Goal: Complete application form: Complete application form

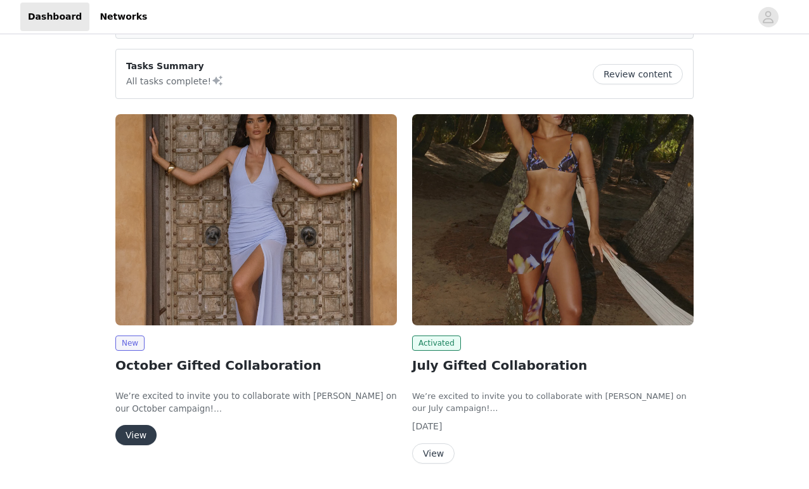
scroll to position [90, 0]
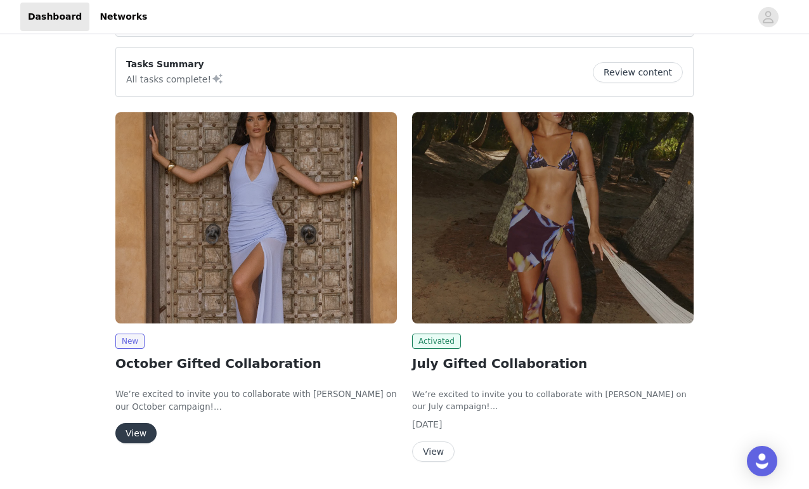
click at [141, 431] on button "View" at bounding box center [135, 433] width 41 height 20
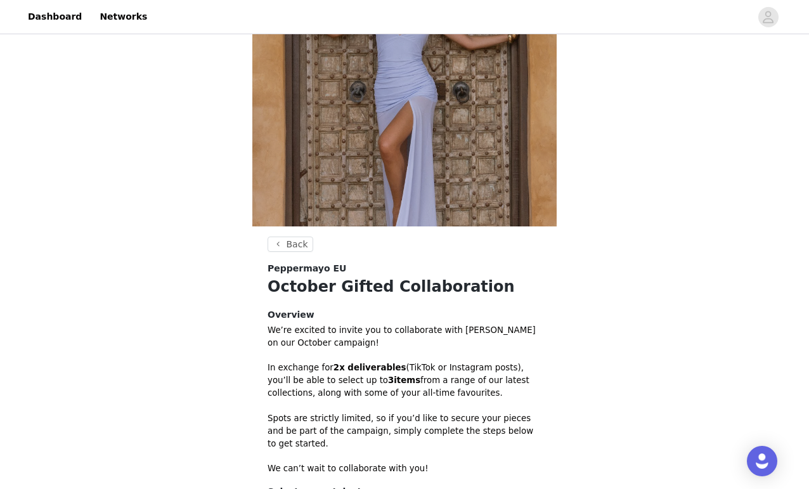
scroll to position [181, 0]
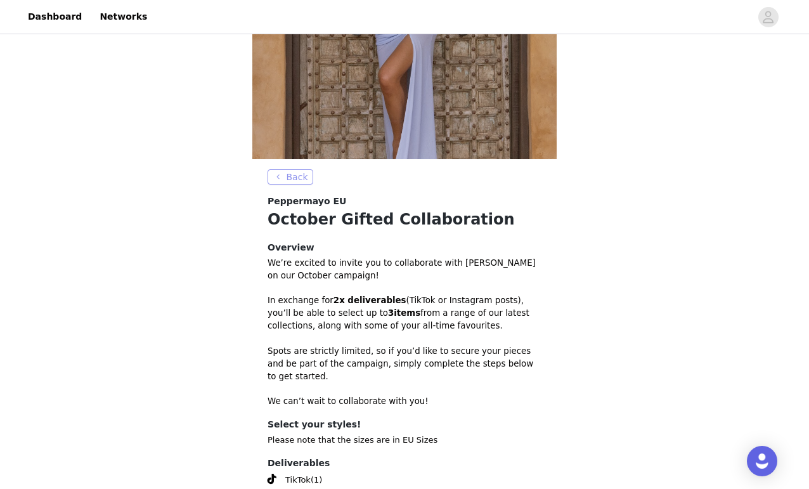
click at [296, 174] on button "Back" at bounding box center [291, 176] width 46 height 15
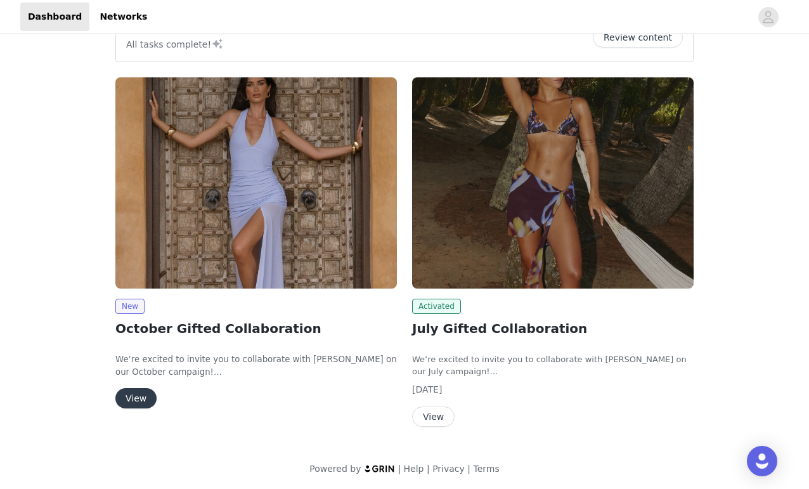
scroll to position [124, 0]
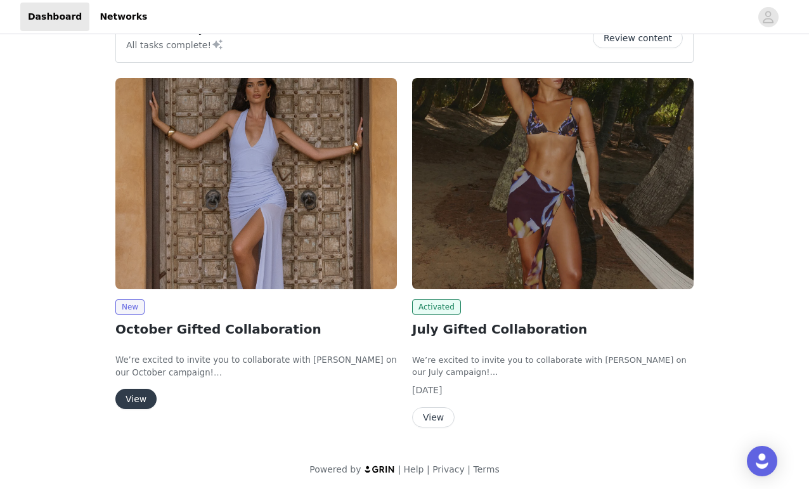
click at [435, 411] on button "View" at bounding box center [433, 417] width 43 height 20
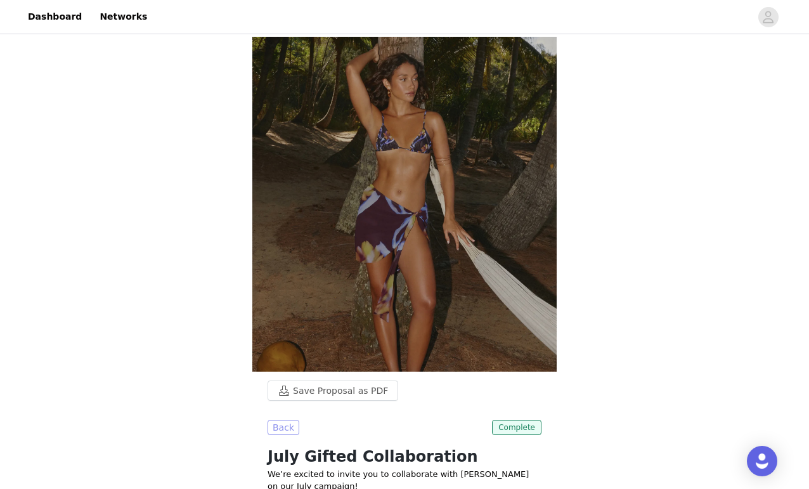
click at [282, 420] on button "Back" at bounding box center [284, 427] width 32 height 15
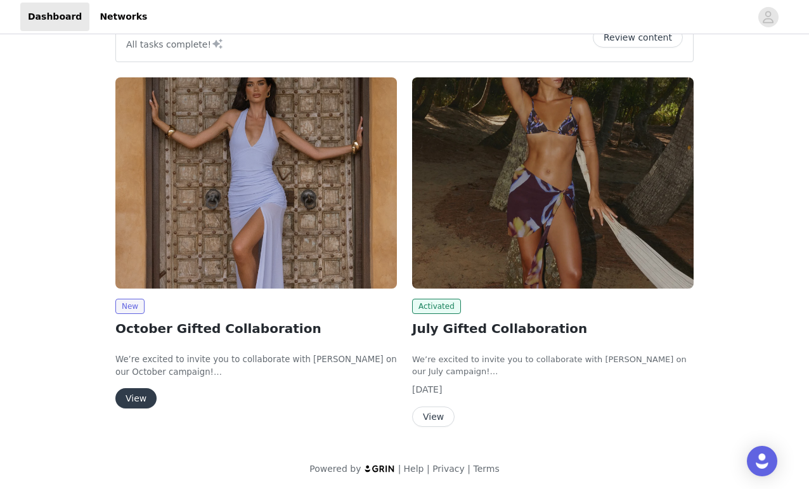
scroll to position [124, 0]
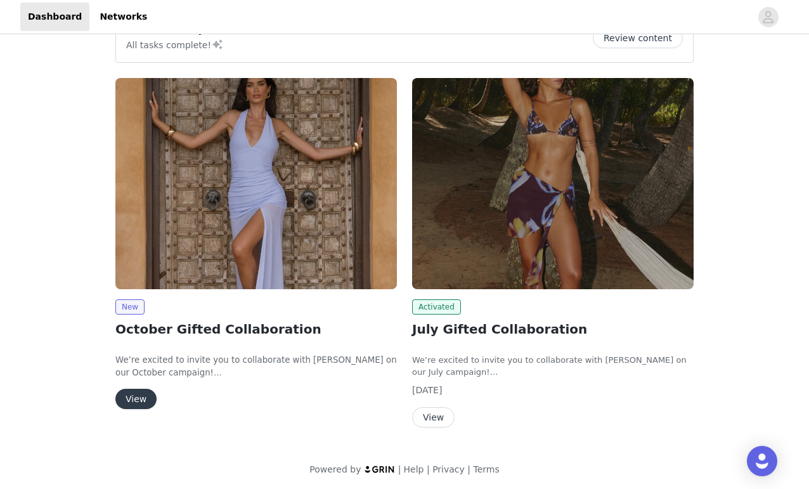
click at [137, 391] on button "View" at bounding box center [135, 399] width 41 height 20
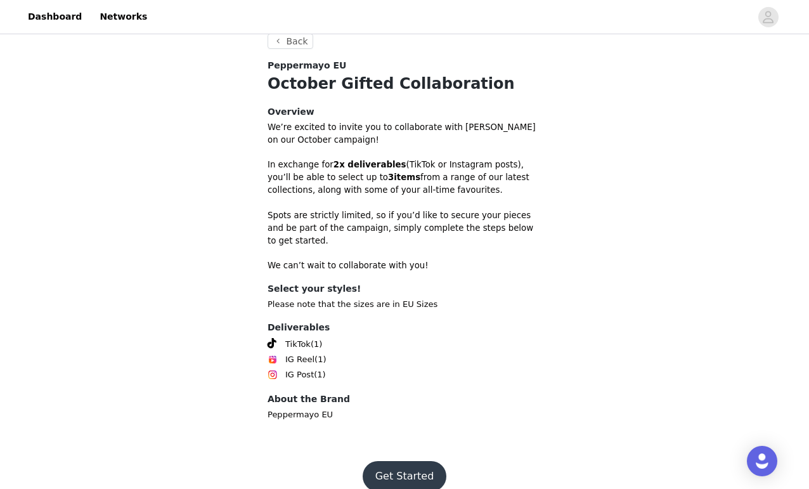
scroll to position [316, 0]
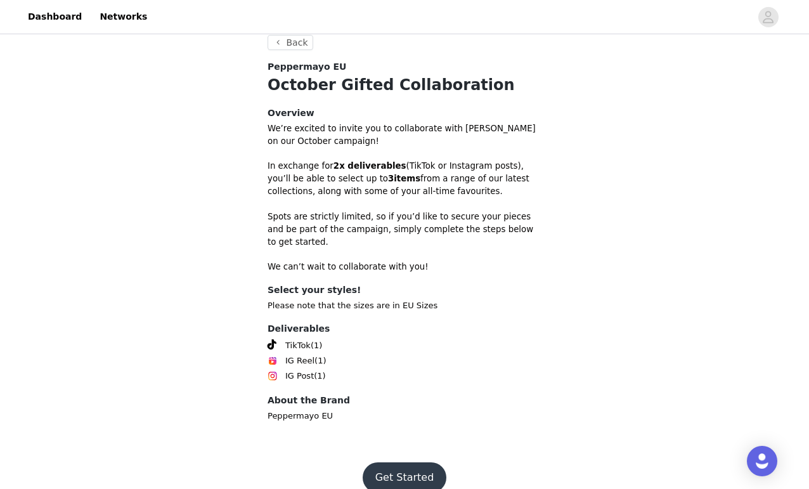
click at [401, 462] on button "Get Started" at bounding box center [405, 477] width 84 height 30
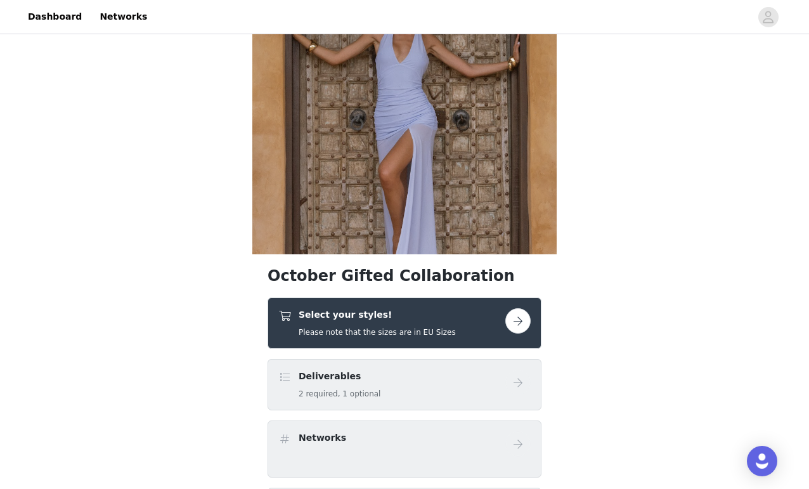
scroll to position [96, 0]
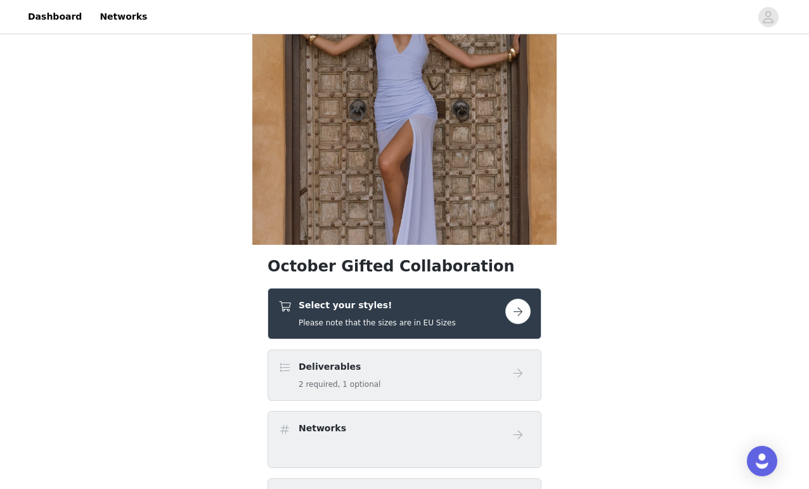
click at [515, 318] on button "button" at bounding box center [518, 311] width 25 height 25
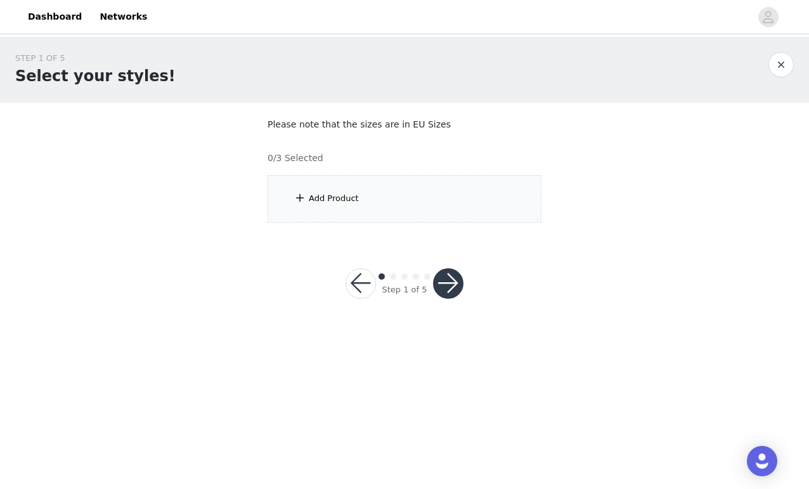
click at [382, 195] on div "Add Product" at bounding box center [405, 199] width 274 height 48
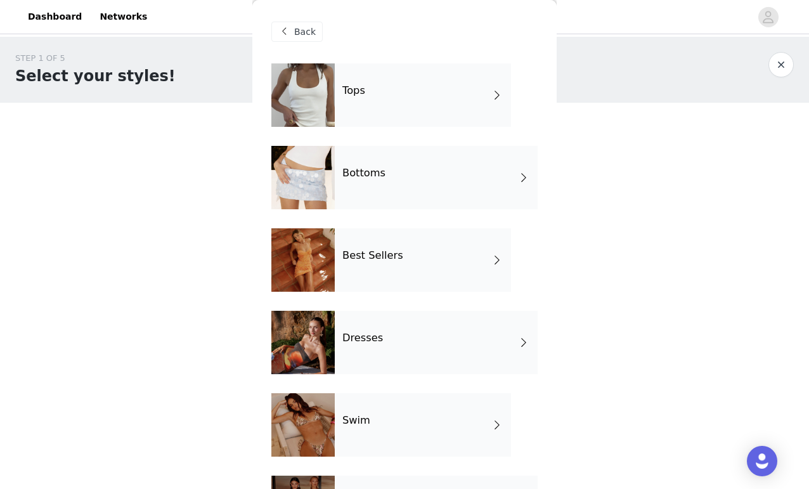
click at [422, 93] on div "Tops" at bounding box center [423, 94] width 176 height 63
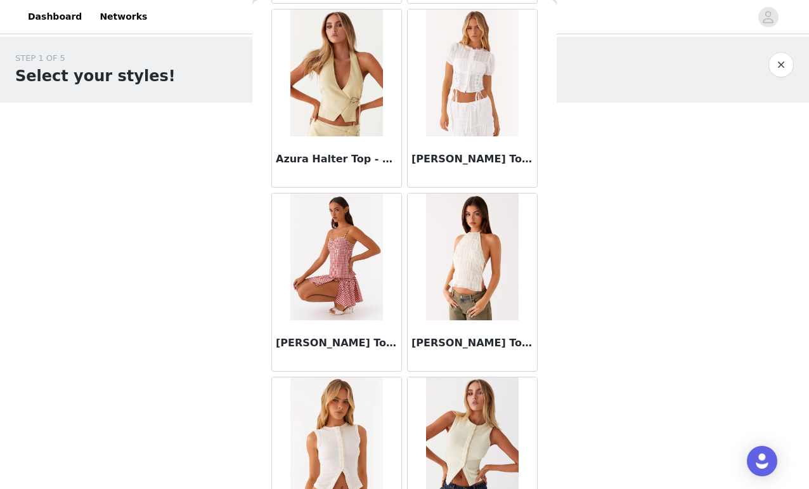
scroll to position [805, 0]
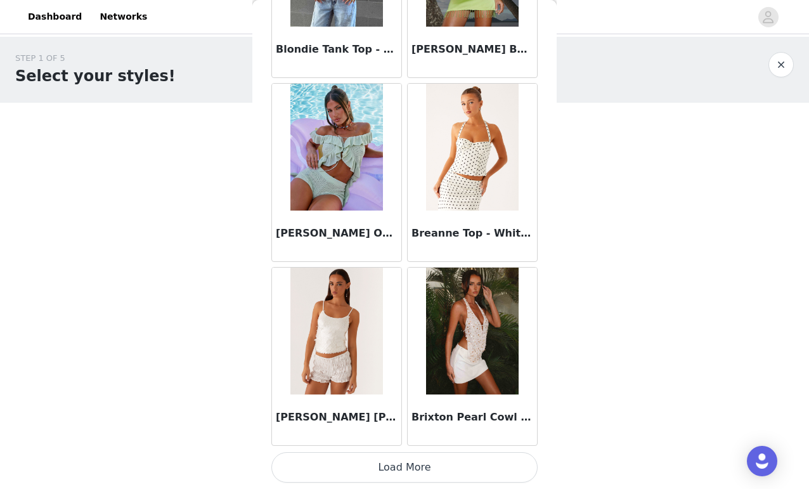
click at [422, 462] on button "Load More" at bounding box center [405, 467] width 266 height 30
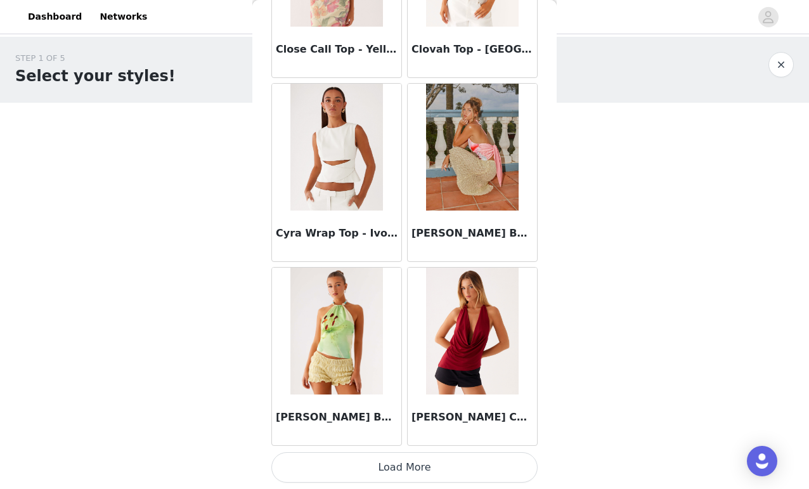
scroll to position [0, 0]
click at [451, 464] on button "Load More" at bounding box center [405, 467] width 266 height 30
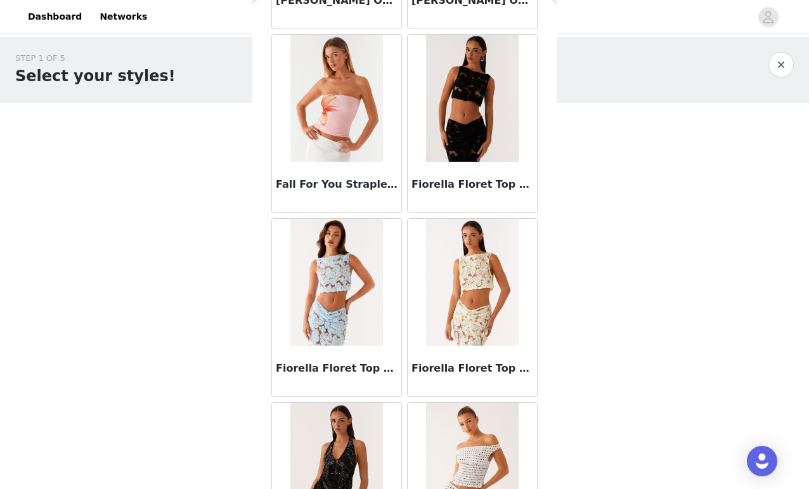
scroll to position [4264, 0]
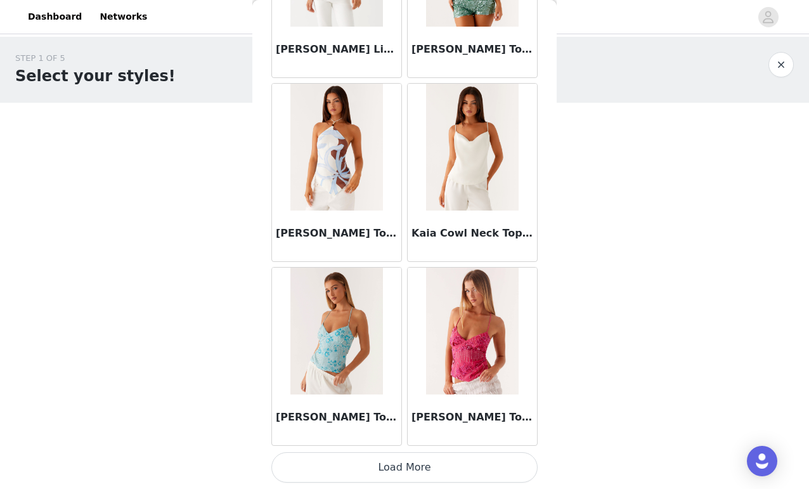
click at [411, 467] on button "Load More" at bounding box center [405, 467] width 266 height 30
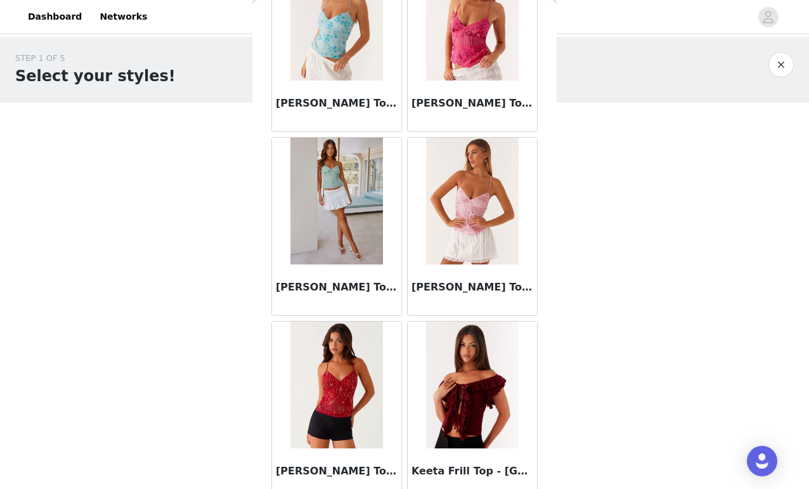
scroll to position [5563, 0]
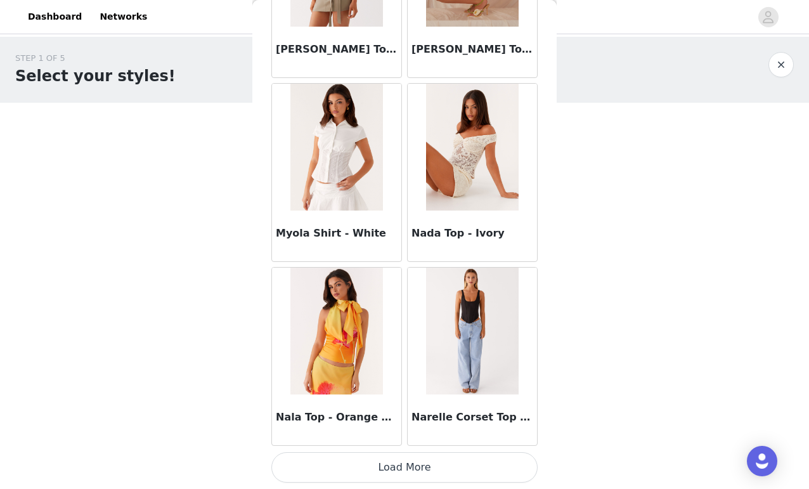
click at [440, 476] on button "Load More" at bounding box center [405, 467] width 266 height 30
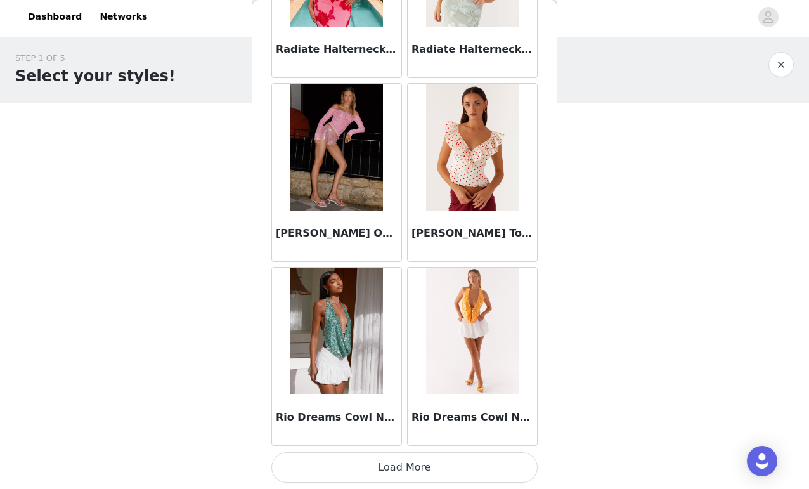
scroll to position [8811, 0]
click at [787, 67] on button "button" at bounding box center [781, 64] width 25 height 25
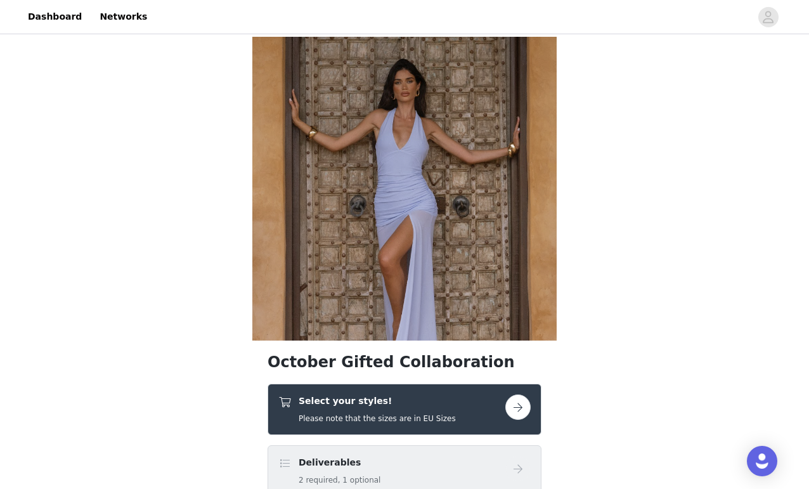
click at [522, 405] on button "button" at bounding box center [518, 407] width 25 height 25
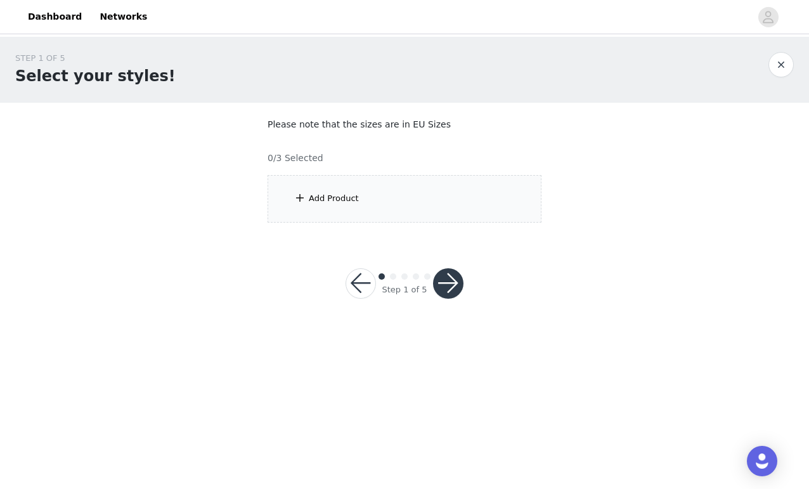
click at [417, 204] on div "Add Product" at bounding box center [405, 199] width 274 height 48
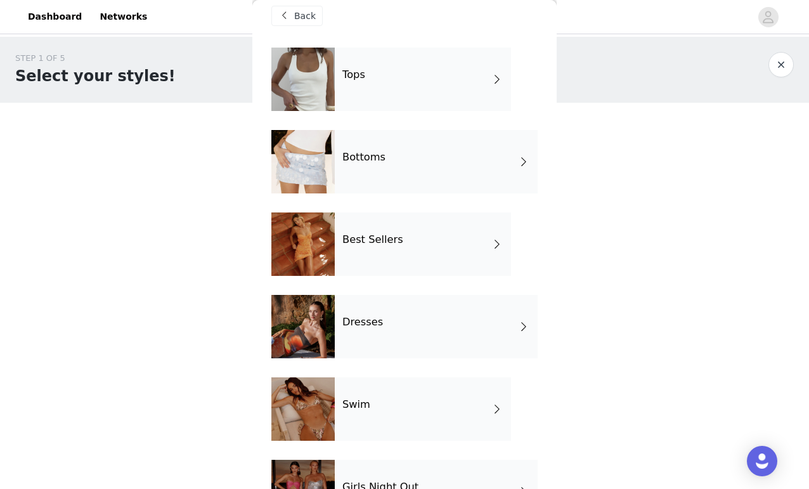
scroll to position [16, 0]
click at [393, 219] on div "Best Sellers" at bounding box center [423, 243] width 176 height 63
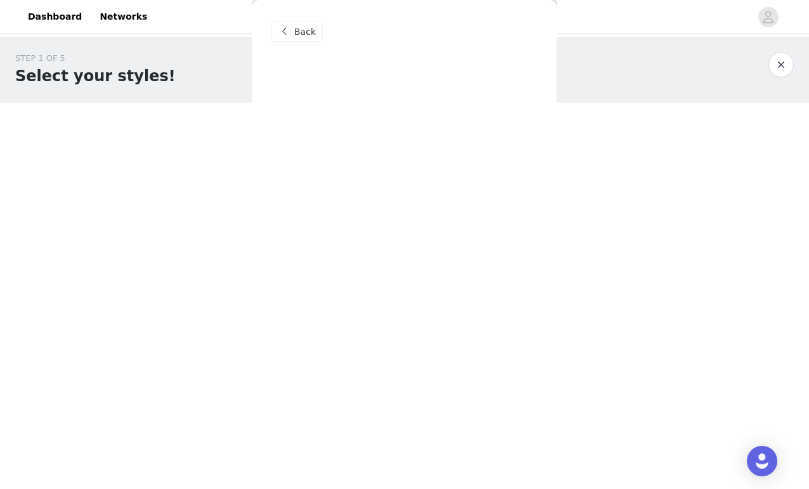
scroll to position [0, 0]
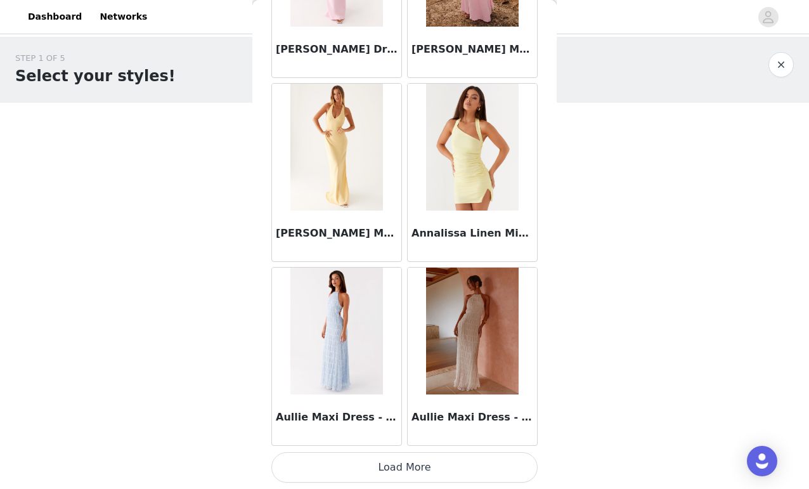
click at [466, 466] on button "Load More" at bounding box center [405, 467] width 266 height 30
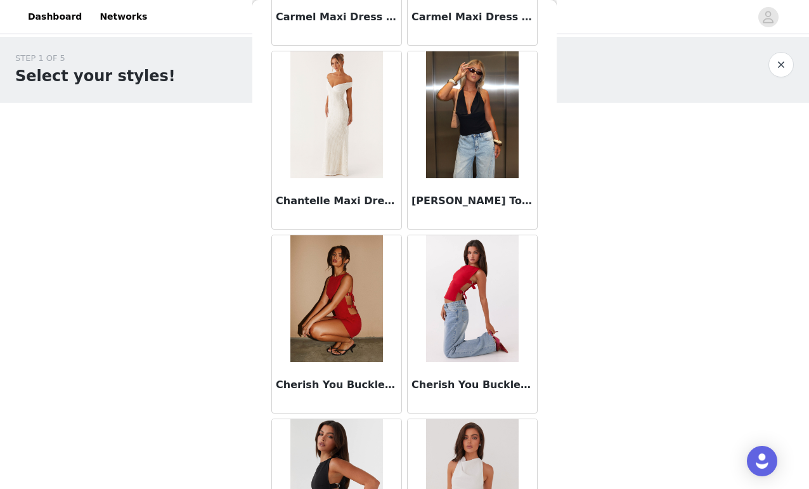
scroll to position [3275, 0]
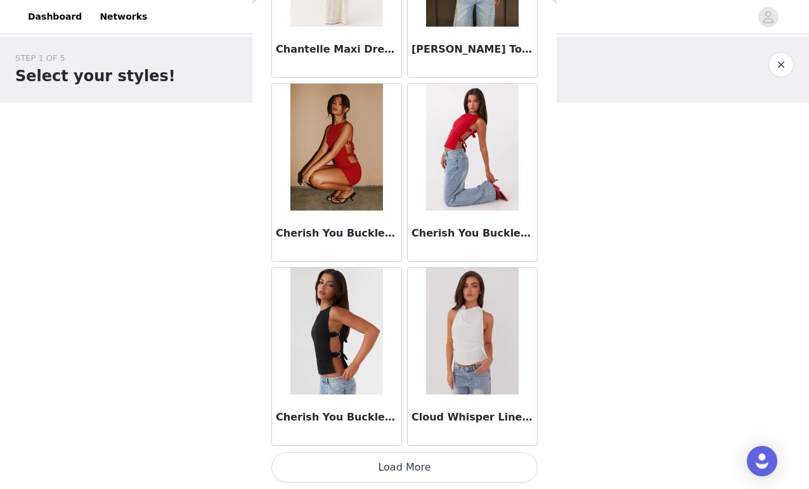
click at [441, 465] on button "Load More" at bounding box center [405, 467] width 266 height 30
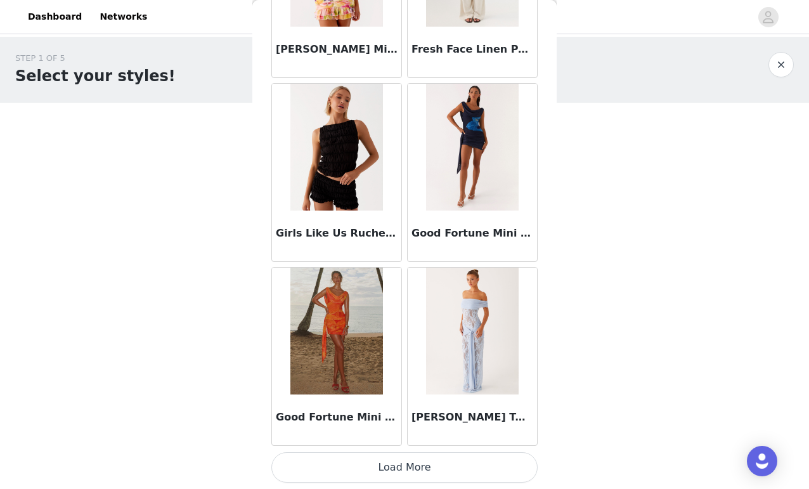
click at [464, 467] on button "Load More" at bounding box center [405, 467] width 266 height 30
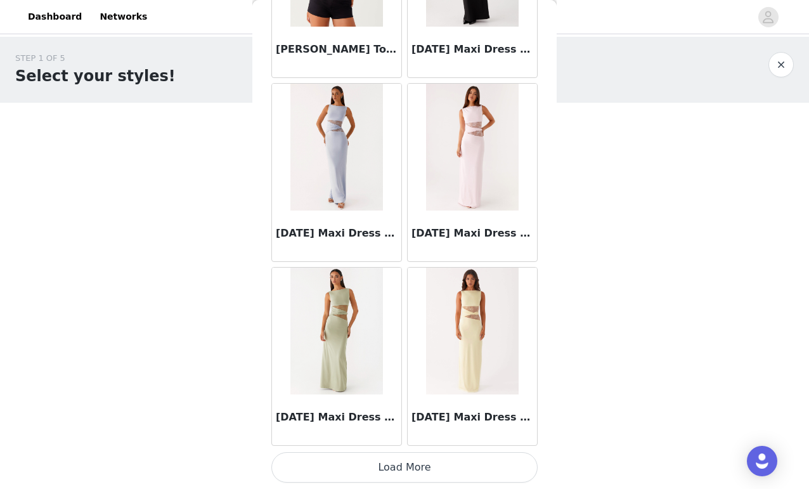
scroll to position [0, 0]
click at [478, 459] on button "Load More" at bounding box center [405, 467] width 266 height 30
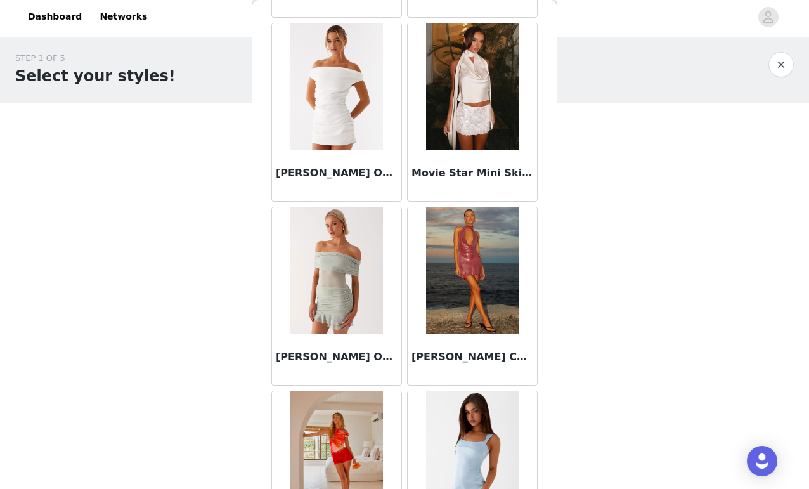
scroll to position [8703, 0]
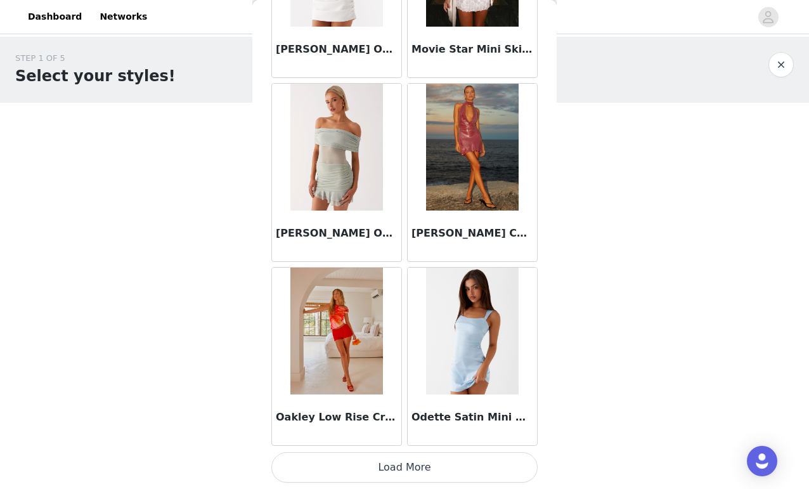
click at [459, 466] on button "Load More" at bounding box center [405, 467] width 266 height 30
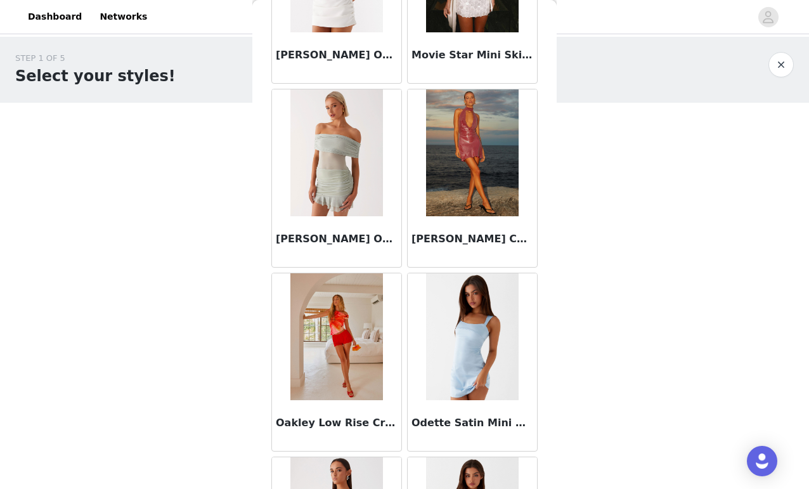
scroll to position [0, 0]
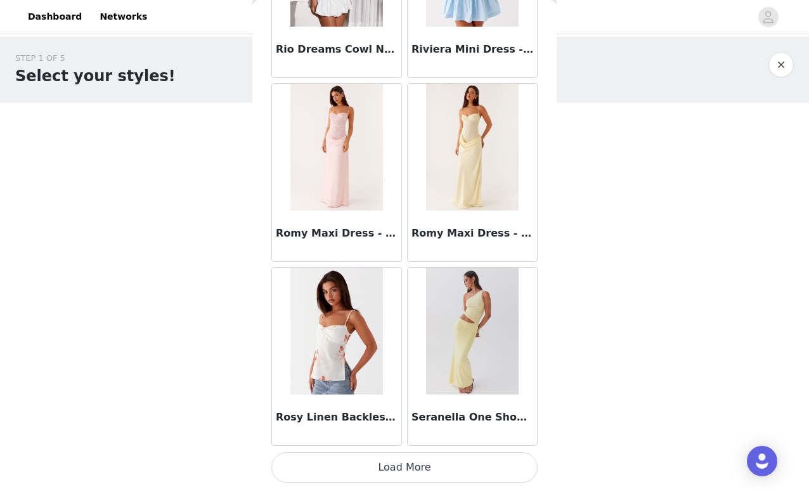
click at [455, 466] on button "Load More" at bounding box center [405, 467] width 266 height 30
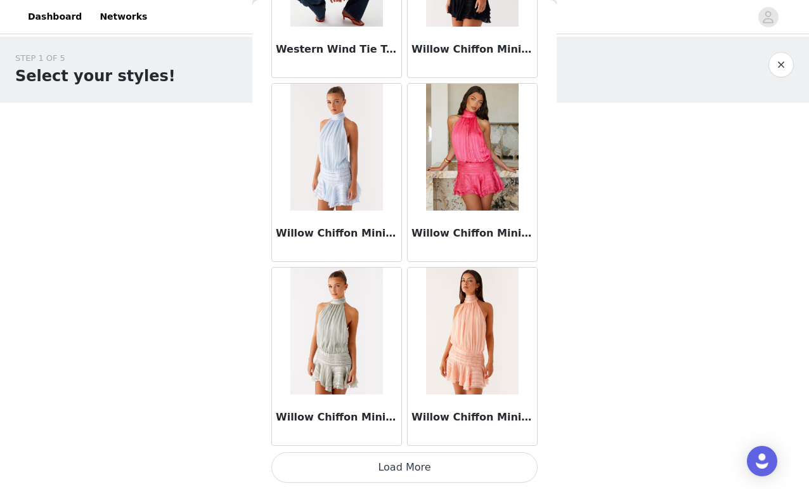
click at [423, 464] on button "Load More" at bounding box center [405, 467] width 266 height 30
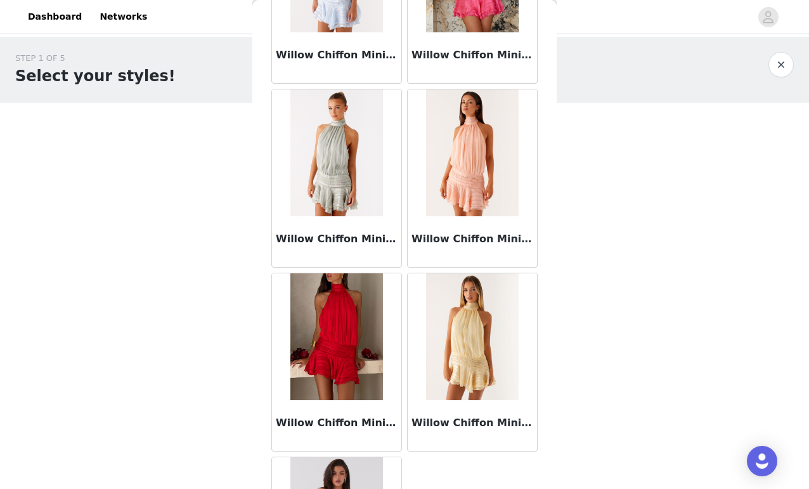
scroll to position [12674, 0]
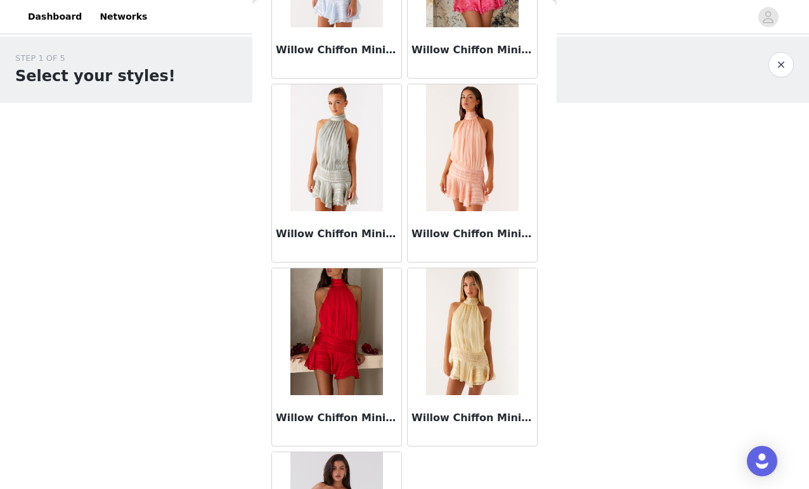
click at [353, 167] on img at bounding box center [337, 147] width 92 height 127
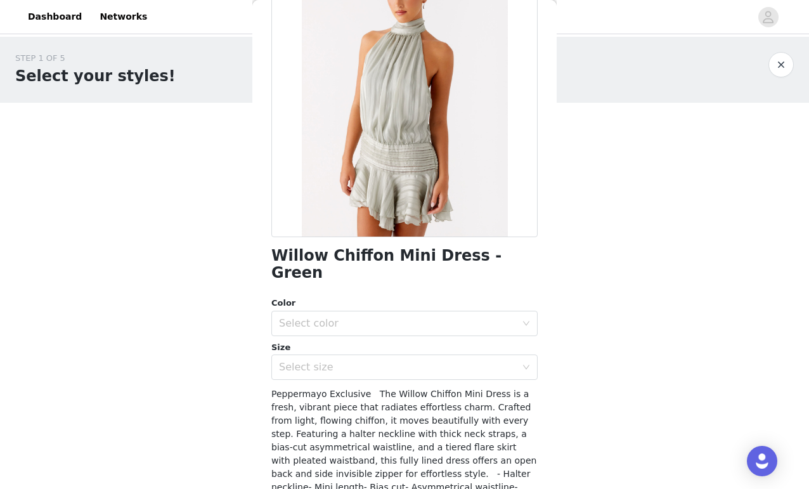
scroll to position [126, 0]
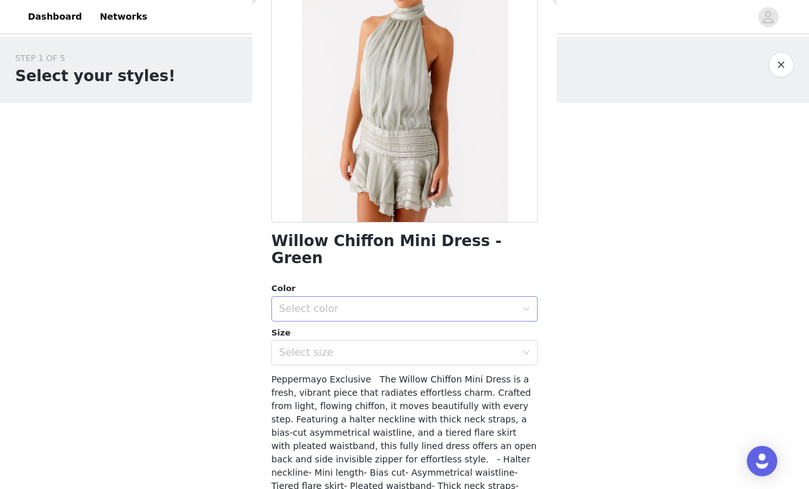
click at [418, 303] on div "Select color" at bounding box center [397, 309] width 237 height 13
click at [398, 322] on li "Green" at bounding box center [405, 319] width 266 height 20
click at [399, 346] on div "Select size" at bounding box center [397, 352] width 237 height 13
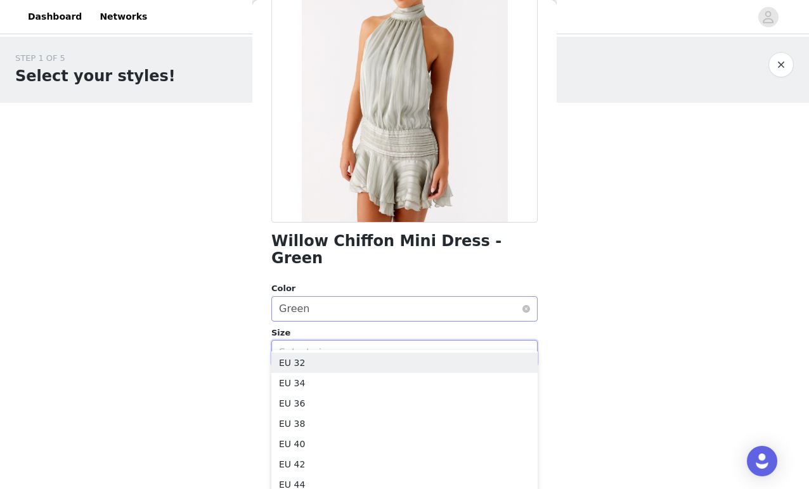
click at [532, 296] on div "Select color Green" at bounding box center [405, 308] width 266 height 25
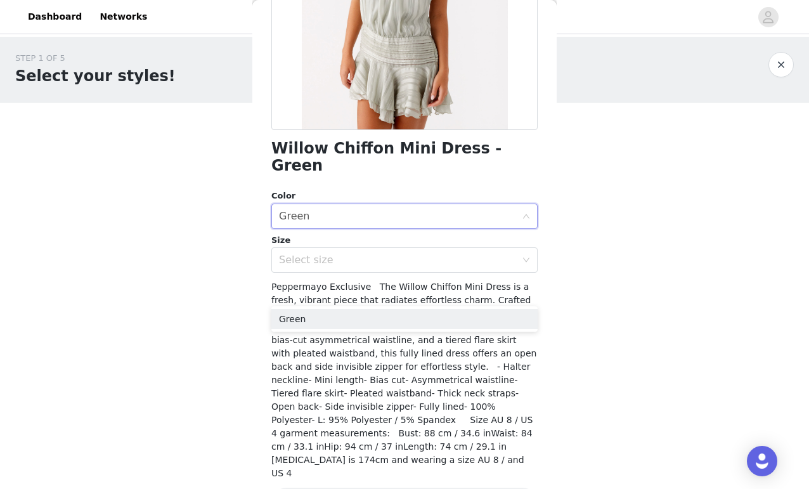
scroll to position [0, 0]
click at [779, 58] on button "button" at bounding box center [781, 64] width 25 height 25
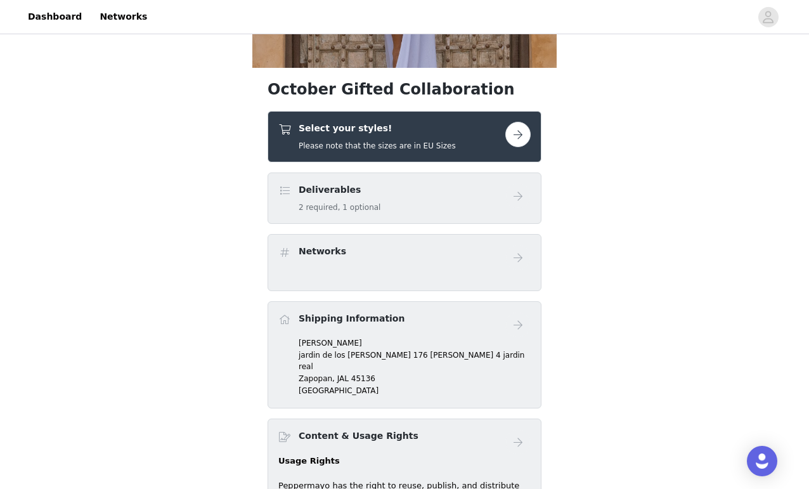
scroll to position [273, 0]
click at [521, 133] on button "button" at bounding box center [518, 133] width 25 height 25
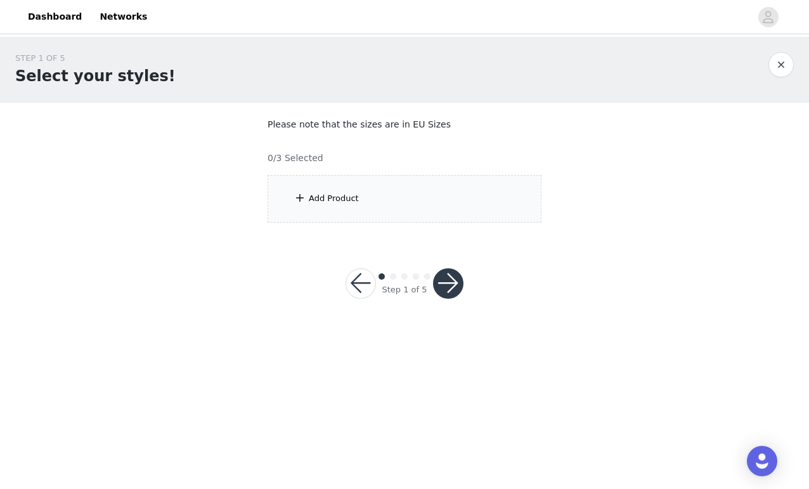
click at [420, 195] on div "Add Product" at bounding box center [405, 199] width 274 height 48
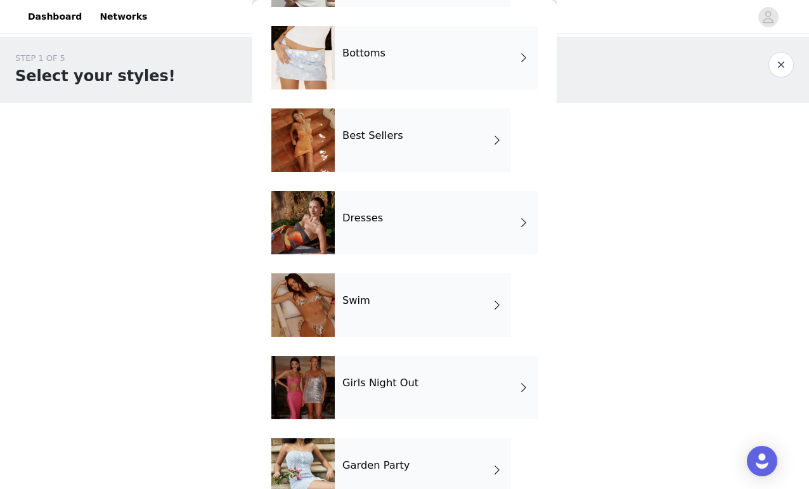
scroll to position [112, 0]
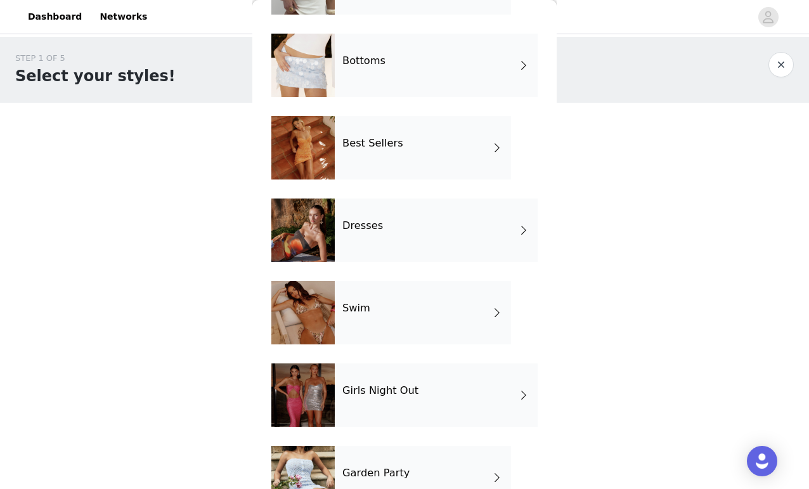
click at [390, 79] on div "Bottoms" at bounding box center [436, 65] width 203 height 63
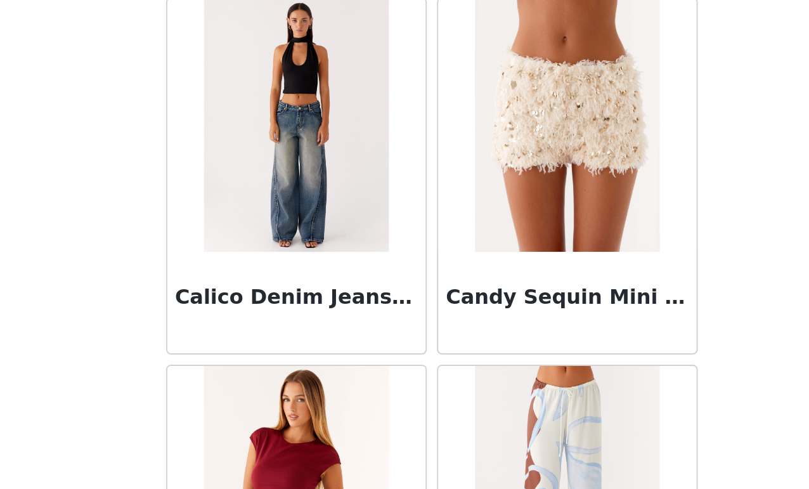
scroll to position [301, 0]
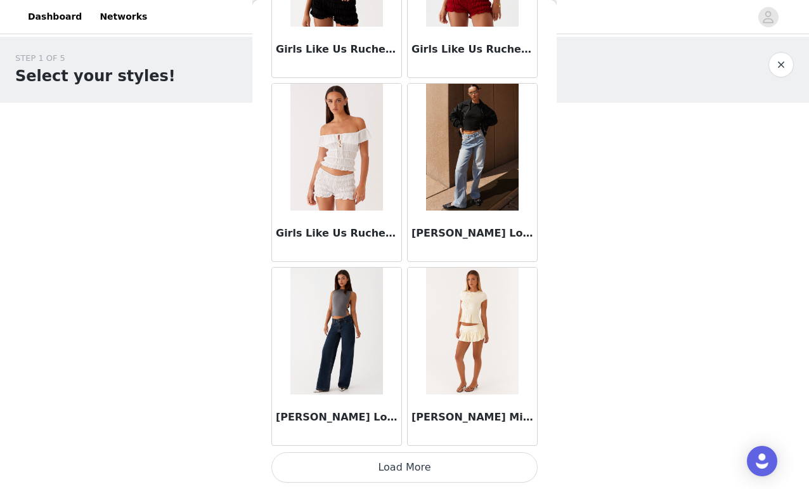
click at [417, 471] on button "Load More" at bounding box center [405, 467] width 266 height 30
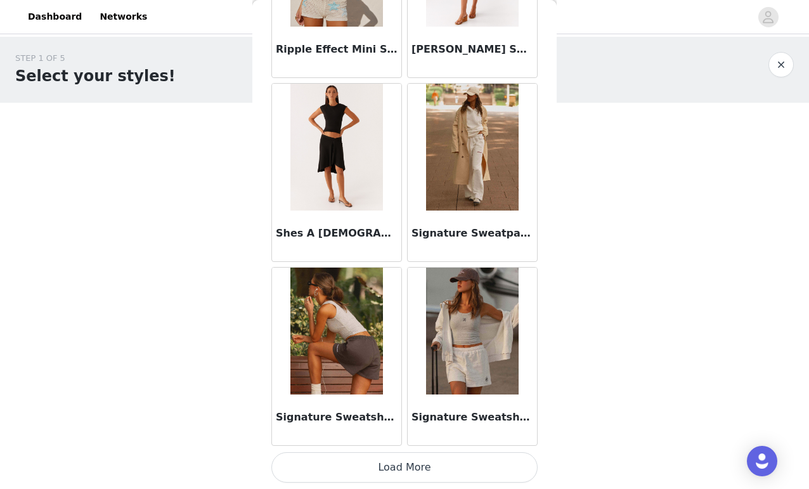
scroll to position [3292, 0]
click at [449, 475] on button "Load More" at bounding box center [405, 467] width 266 height 30
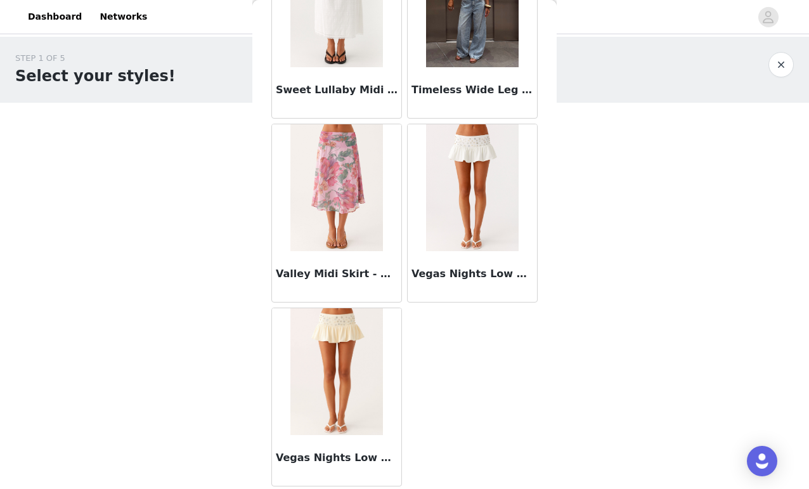
scroll to position [0, 0]
click at [779, 73] on button "button" at bounding box center [781, 64] width 25 height 25
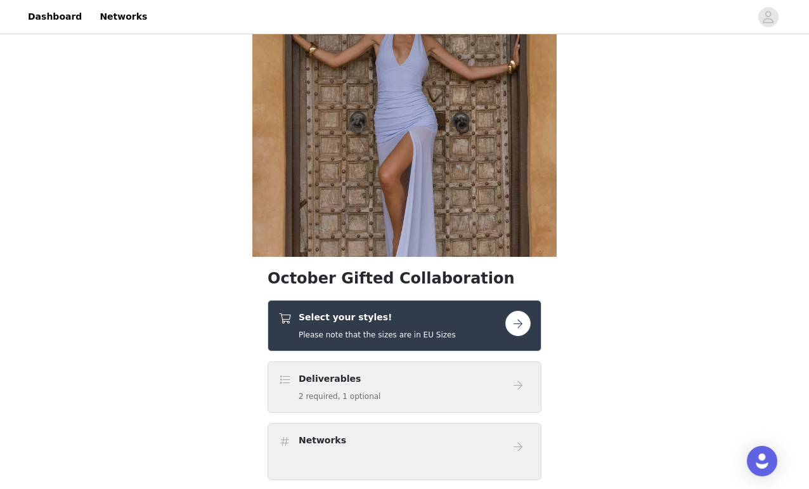
scroll to position [102, 0]
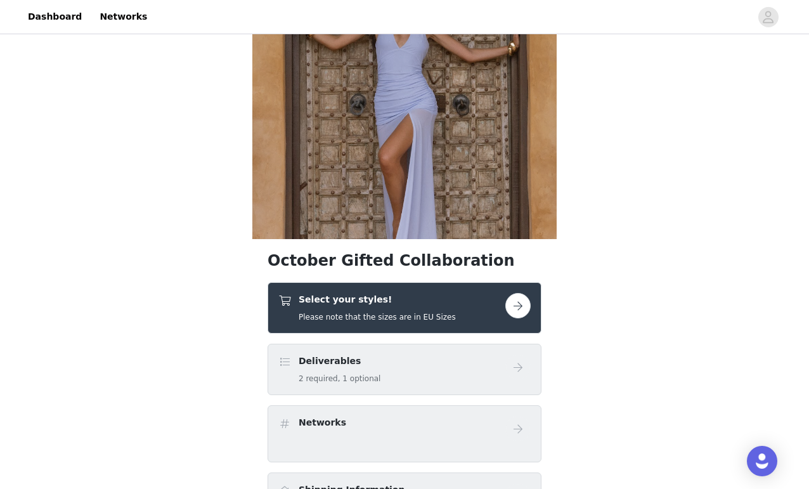
click at [521, 309] on button "button" at bounding box center [518, 305] width 25 height 25
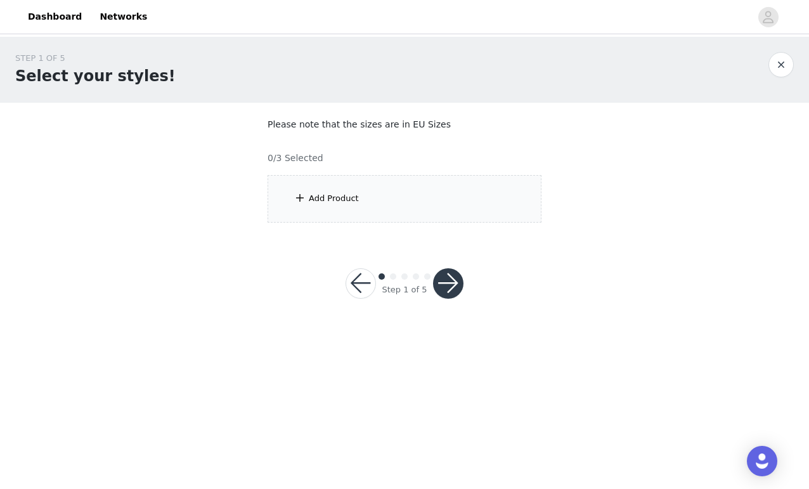
click at [445, 200] on div "Add Product" at bounding box center [405, 199] width 274 height 48
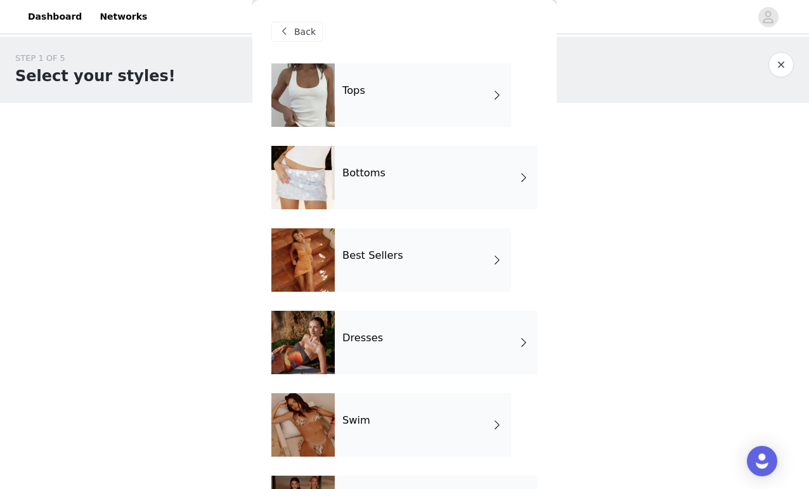
click at [370, 324] on div "Dresses" at bounding box center [436, 342] width 203 height 63
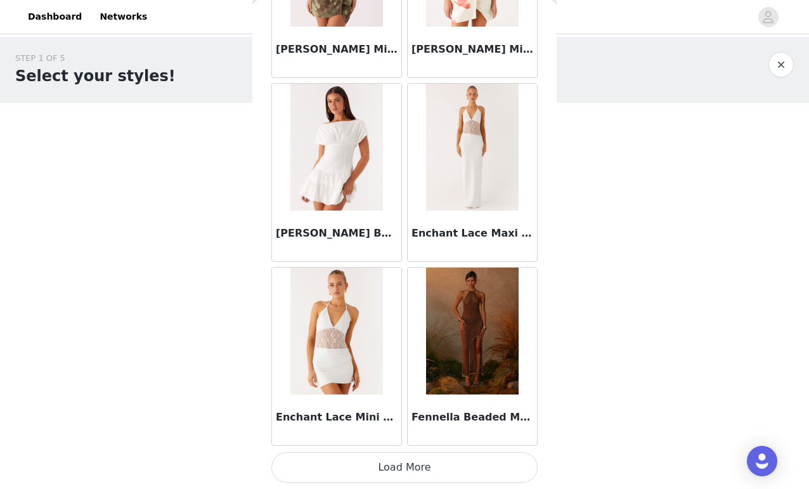
click at [414, 470] on button "Load More" at bounding box center [405, 467] width 266 height 30
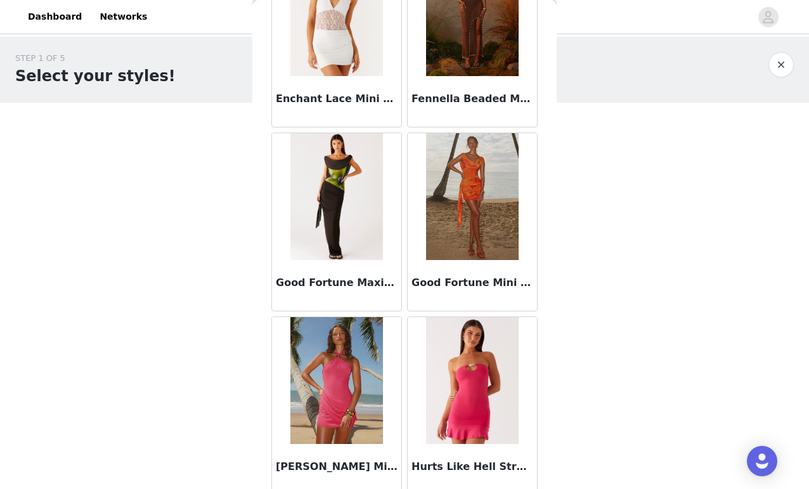
scroll to position [1790, 0]
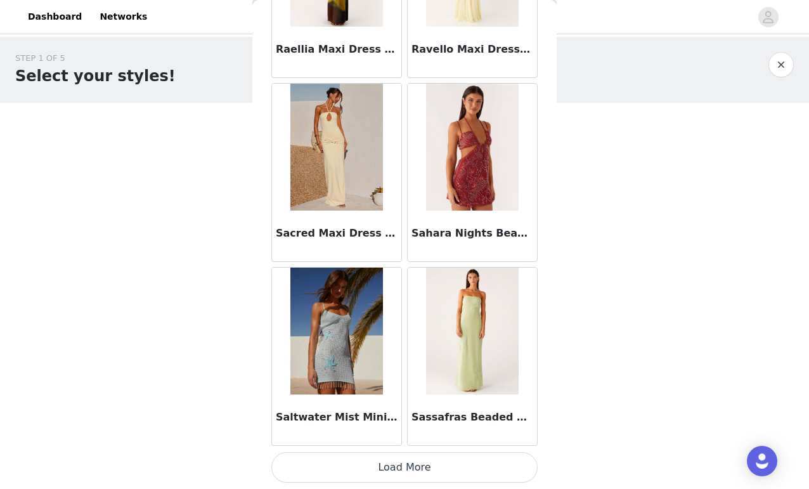
click at [458, 463] on button "Load More" at bounding box center [405, 467] width 266 height 30
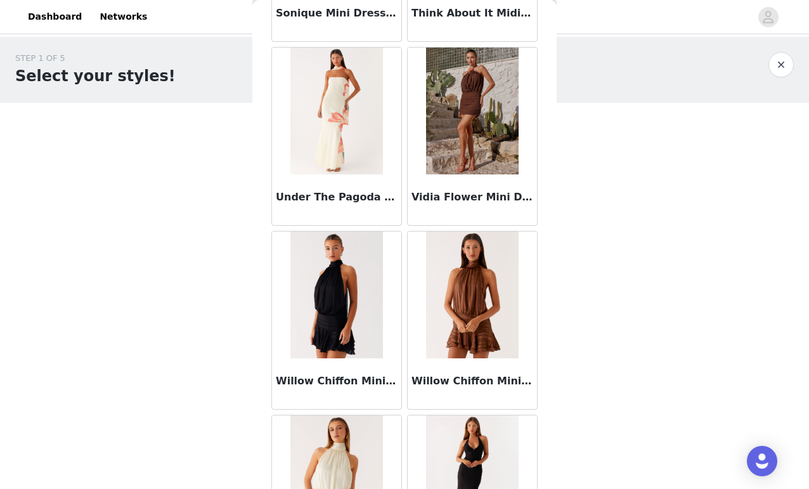
scroll to position [4294, 0]
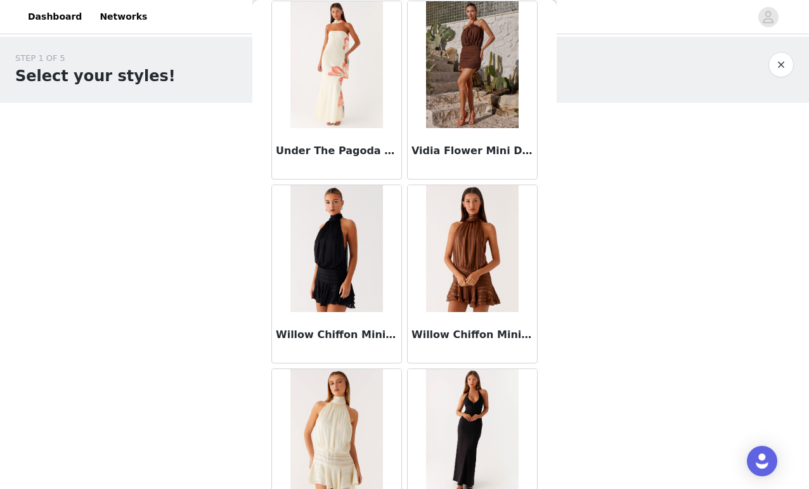
click at [344, 256] on img at bounding box center [337, 248] width 92 height 127
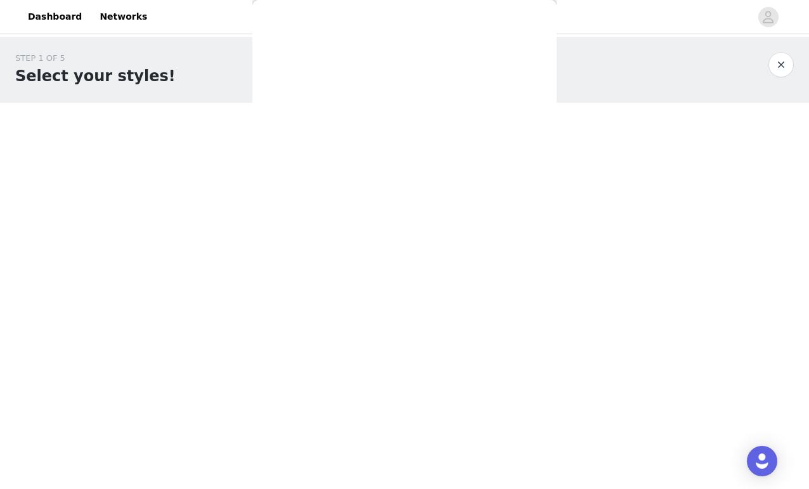
scroll to position [0, 0]
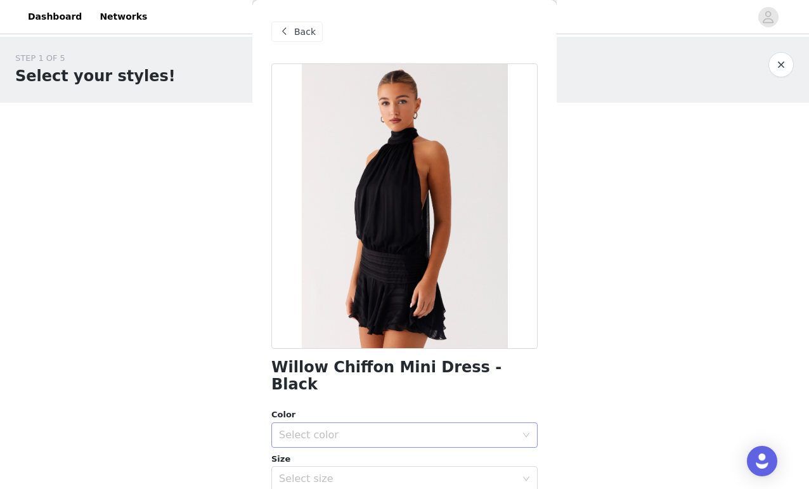
click at [377, 429] on div "Select color" at bounding box center [397, 435] width 237 height 13
click at [368, 440] on li "Black" at bounding box center [405, 445] width 266 height 20
click at [368, 473] on div "Select size" at bounding box center [397, 479] width 237 height 13
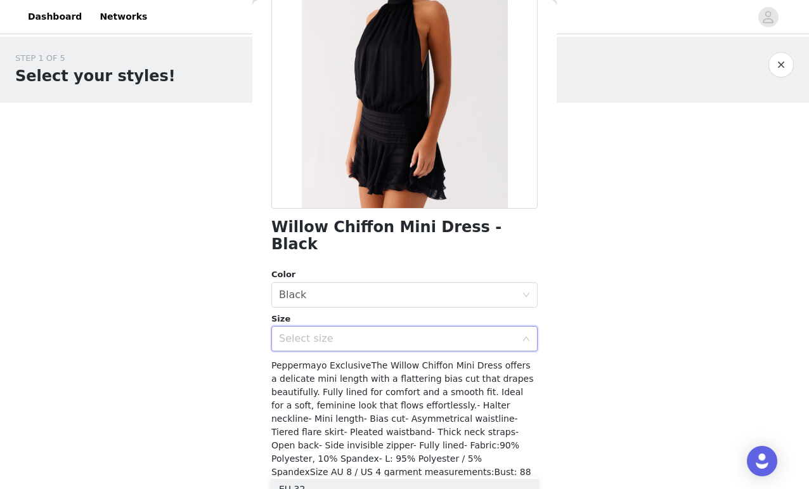
click at [363, 337] on div "Willow Chiffon Mini Dress - Black Color Select color Black Size Select size Pep…" at bounding box center [405, 247] width 266 height 649
click at [358, 332] on div "Select size" at bounding box center [397, 338] width 237 height 13
click at [391, 332] on div "Select size" at bounding box center [397, 338] width 237 height 13
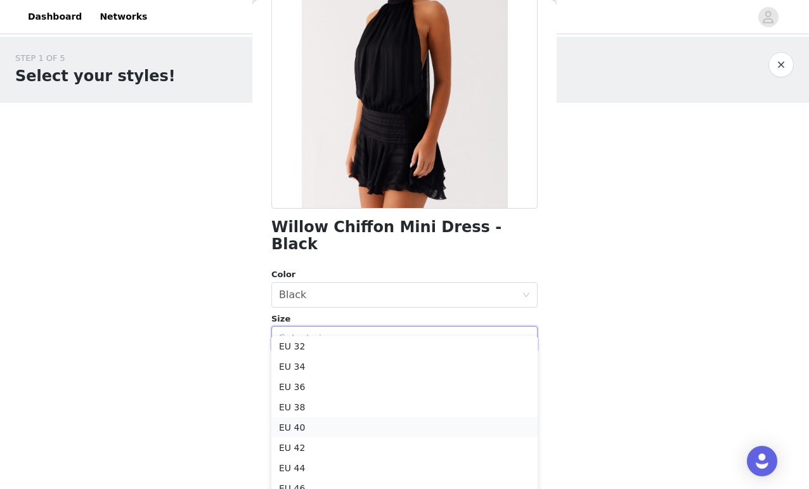
click at [374, 421] on li "EU 40" at bounding box center [405, 427] width 266 height 20
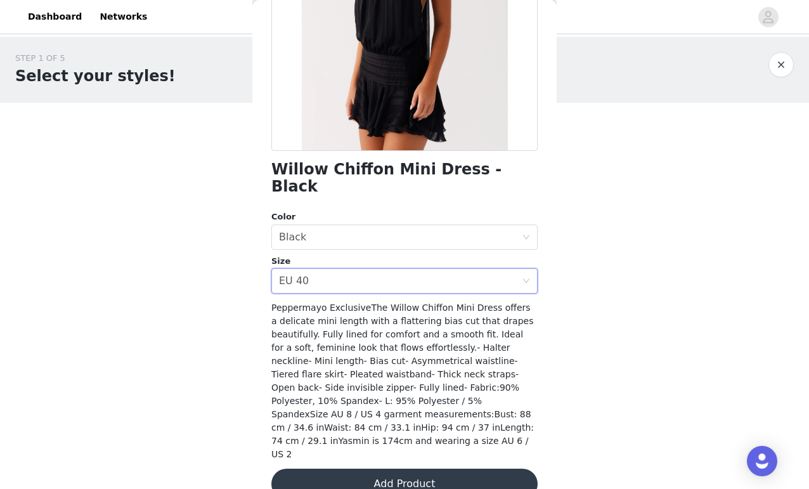
scroll to position [192, 0]
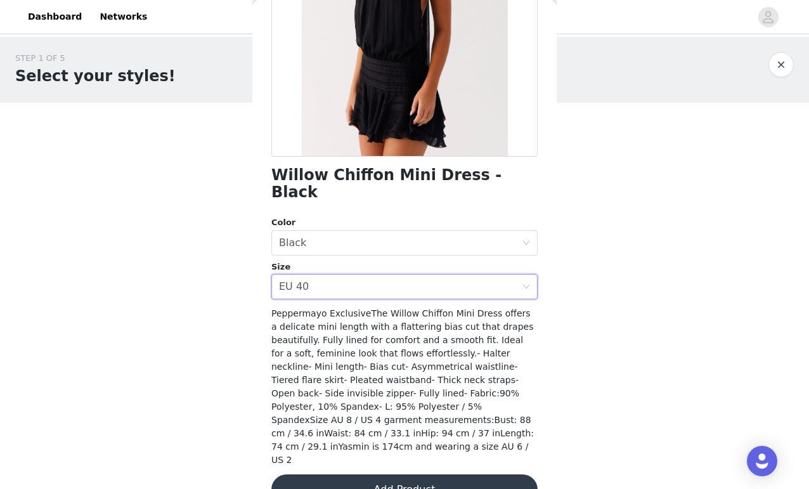
click at [435, 475] on button "Add Product" at bounding box center [405, 490] width 266 height 30
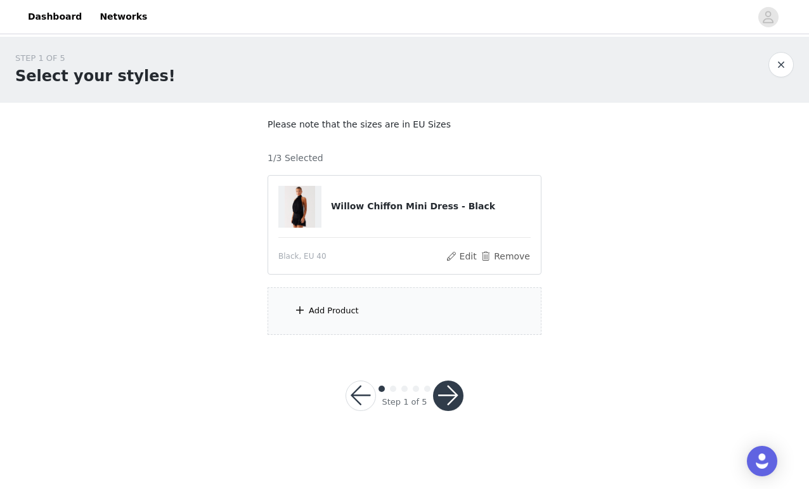
click at [433, 315] on div "Add Product" at bounding box center [405, 311] width 274 height 48
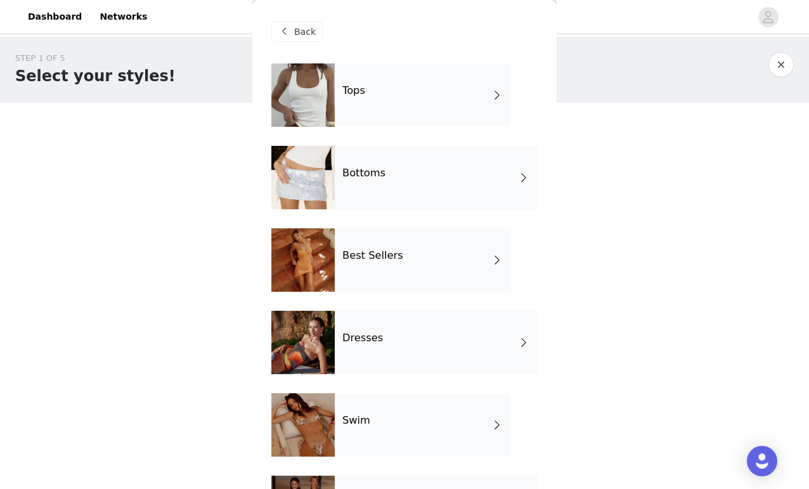
click at [413, 184] on div "Bottoms" at bounding box center [436, 177] width 203 height 63
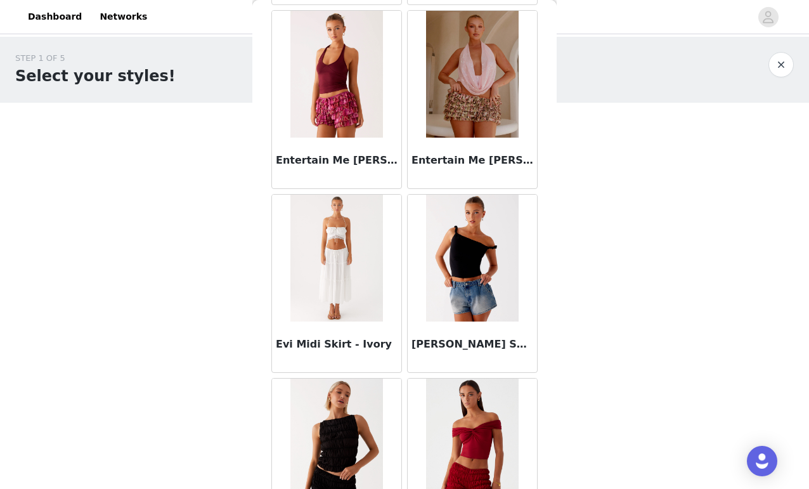
scroll to position [1177, 0]
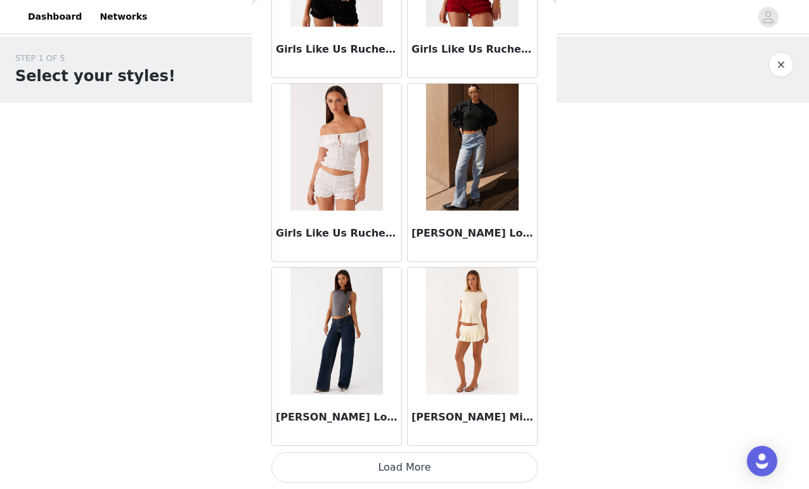
click at [421, 468] on button "Load More" at bounding box center [405, 467] width 266 height 30
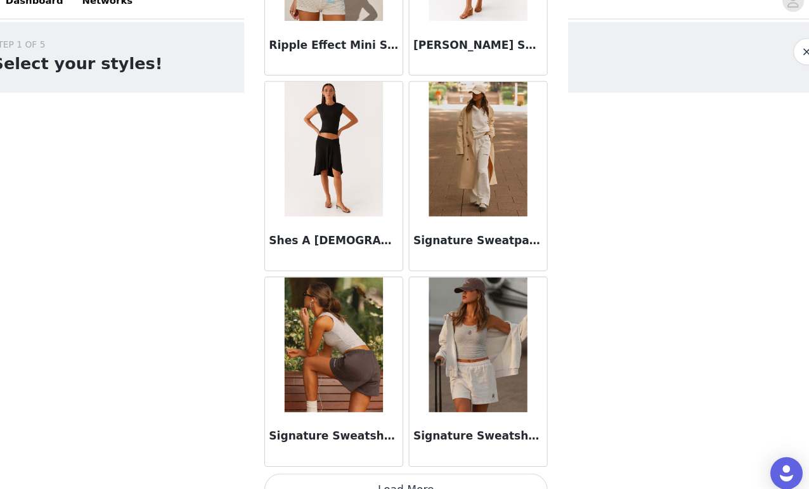
scroll to position [3284, 0]
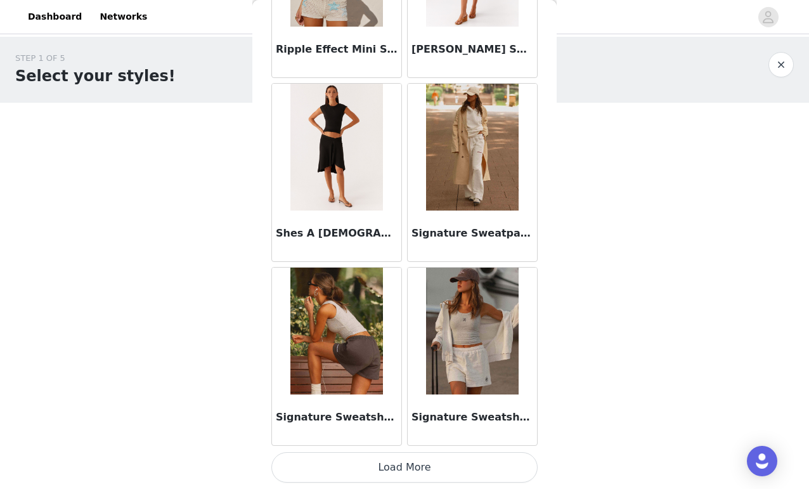
click at [409, 475] on button "Load More" at bounding box center [405, 467] width 266 height 30
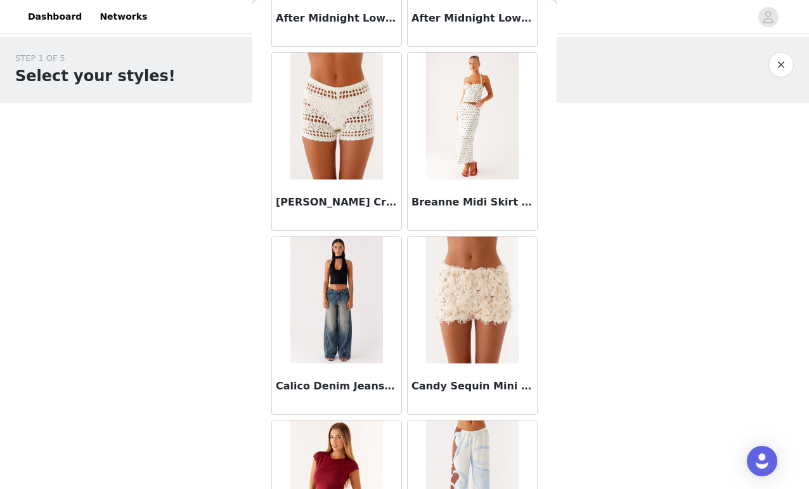
scroll to position [214, 0]
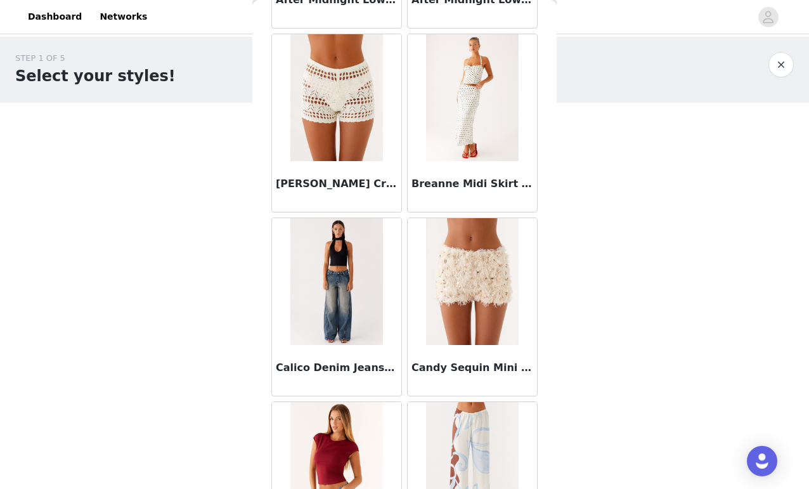
click at [773, 63] on button "button" at bounding box center [781, 64] width 25 height 25
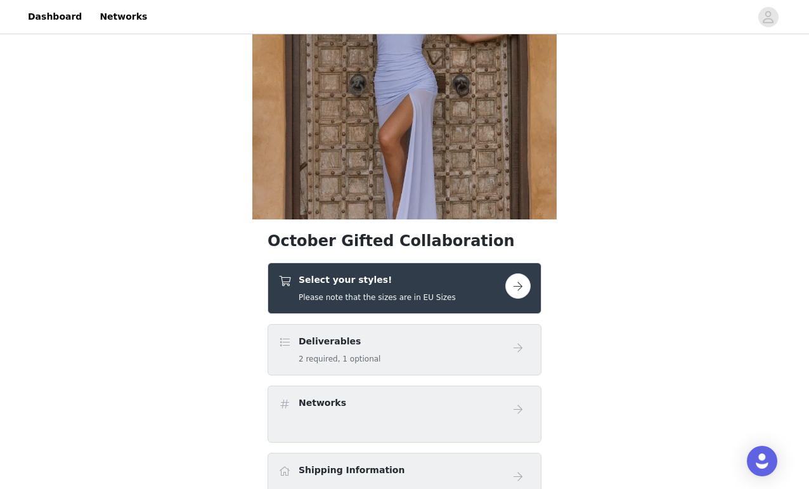
scroll to position [131, 0]
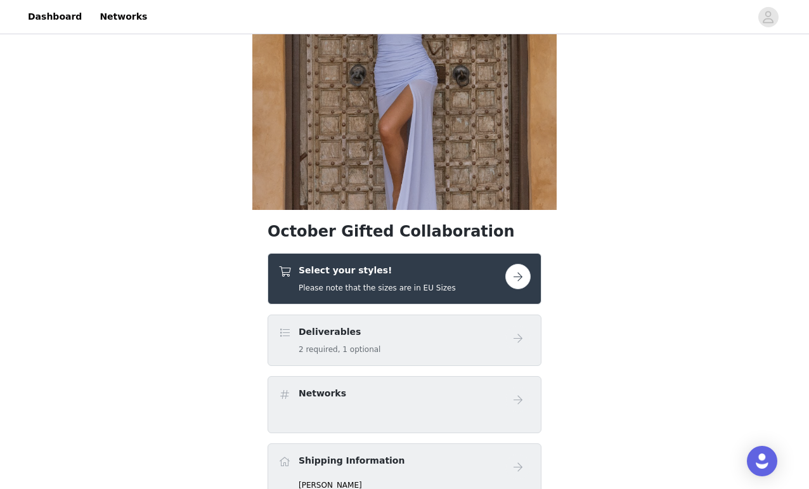
click at [508, 272] on button "button" at bounding box center [518, 276] width 25 height 25
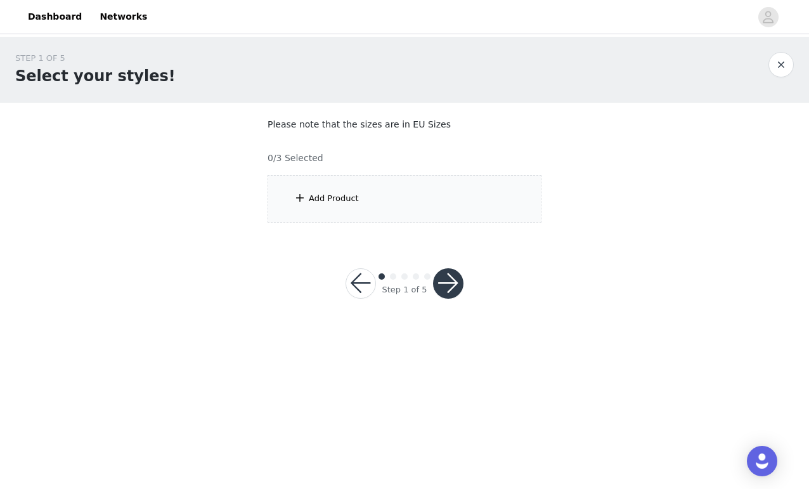
click at [435, 194] on div "Add Product" at bounding box center [405, 199] width 274 height 48
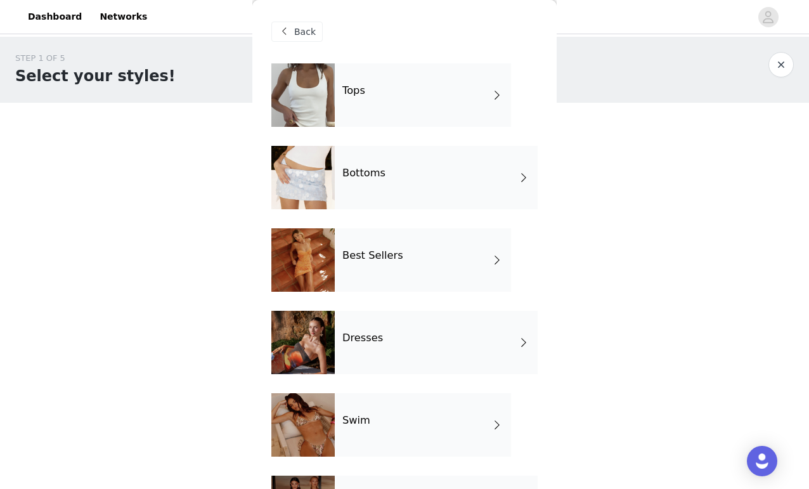
click at [400, 91] on div "Tops" at bounding box center [423, 94] width 176 height 63
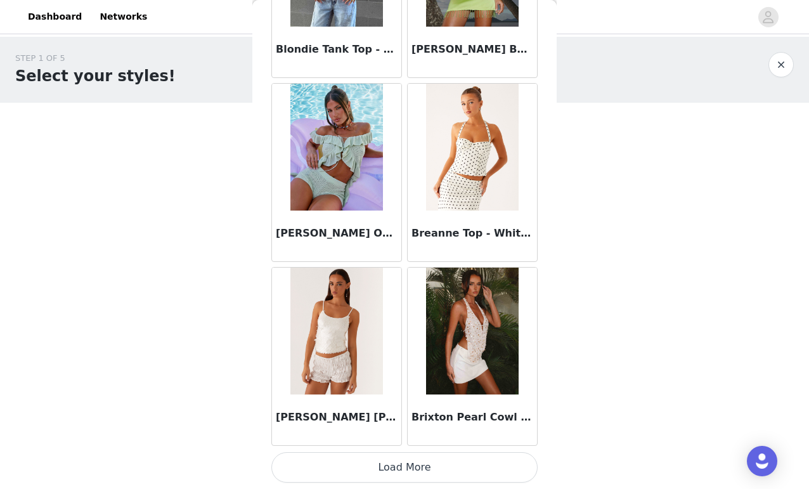
scroll to position [1452, 0]
click at [425, 479] on button "Load More" at bounding box center [405, 467] width 266 height 30
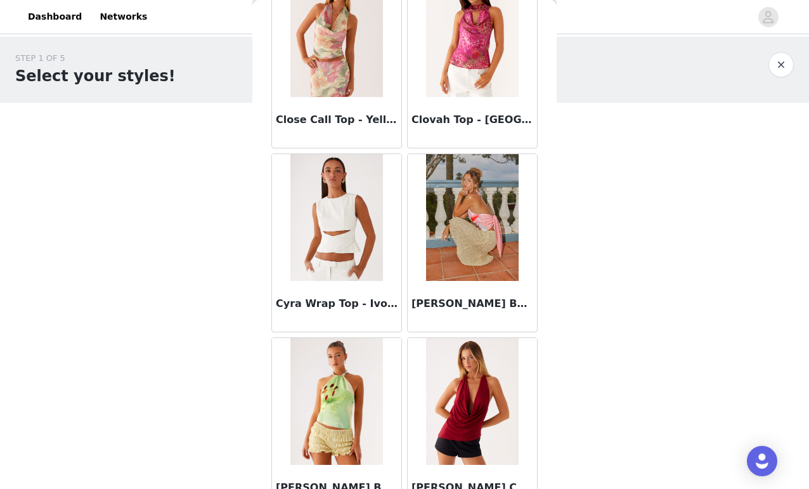
scroll to position [3243, 0]
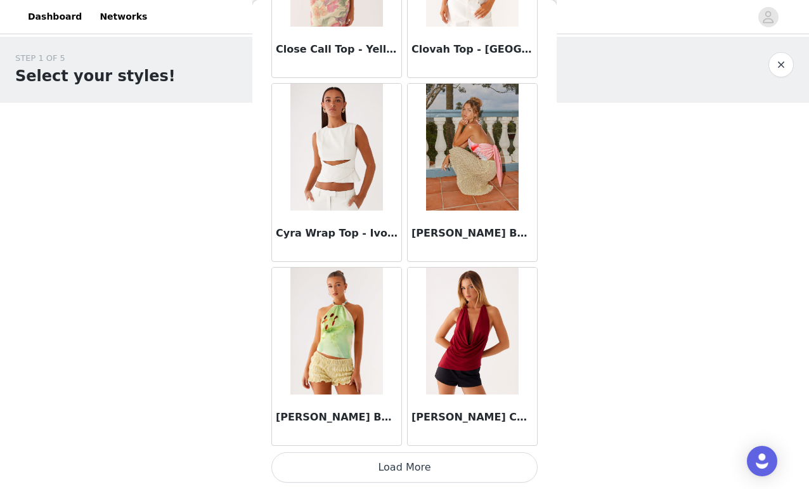
click at [445, 473] on button "Load More" at bounding box center [405, 467] width 266 height 30
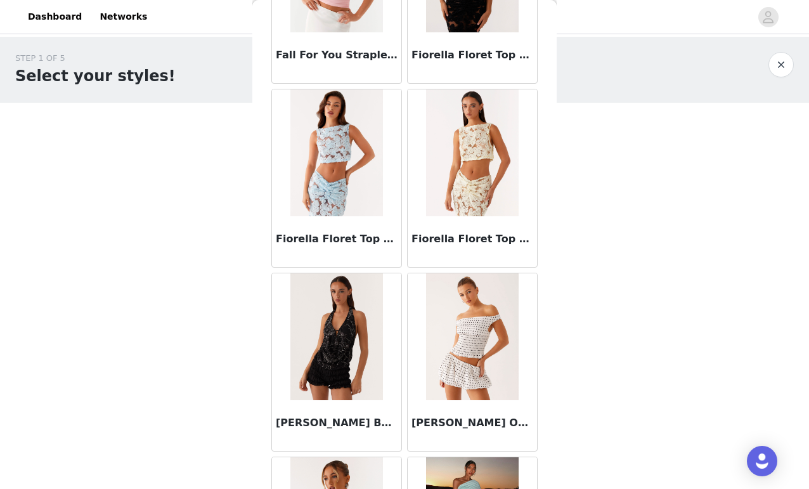
scroll to position [4392, 0]
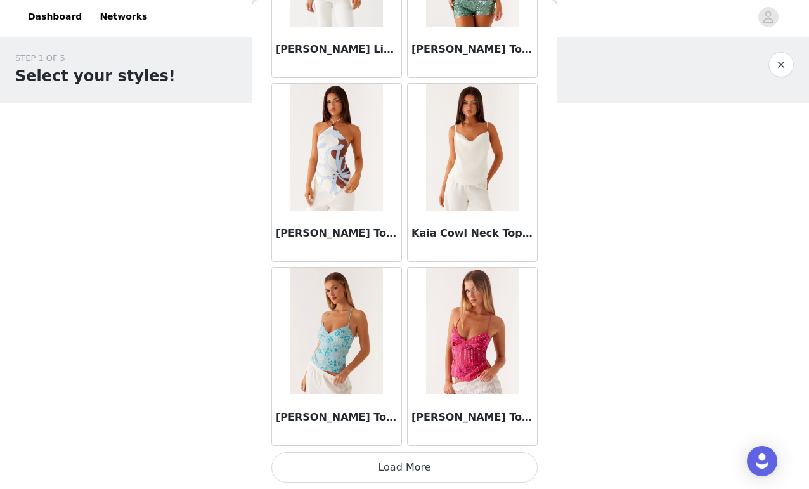
click at [447, 466] on button "Load More" at bounding box center [405, 467] width 266 height 30
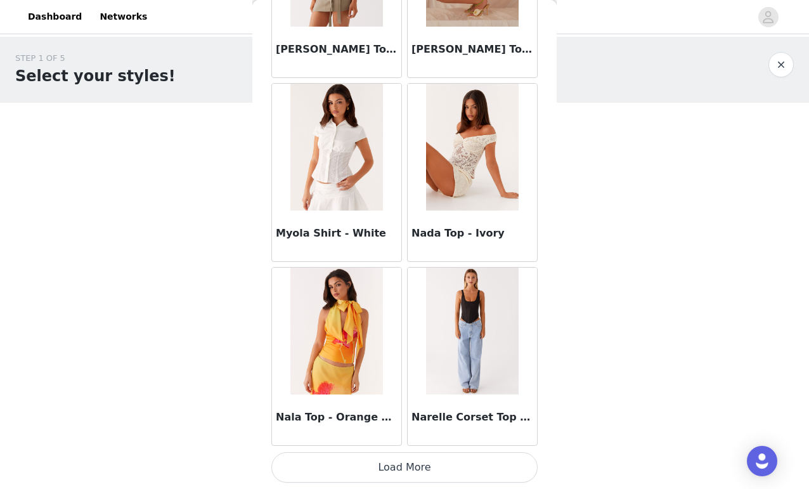
scroll to position [6971, 0]
click at [440, 471] on button "Load More" at bounding box center [405, 467] width 266 height 30
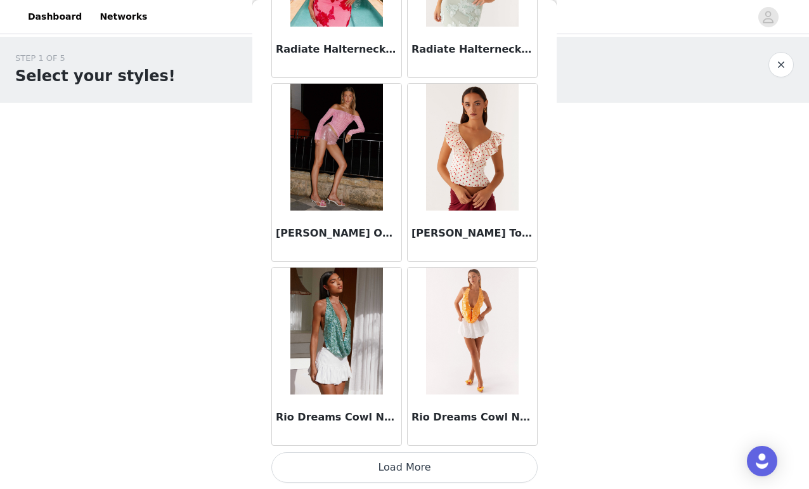
scroll to position [0, 0]
click at [459, 464] on button "Load More" at bounding box center [405, 467] width 266 height 30
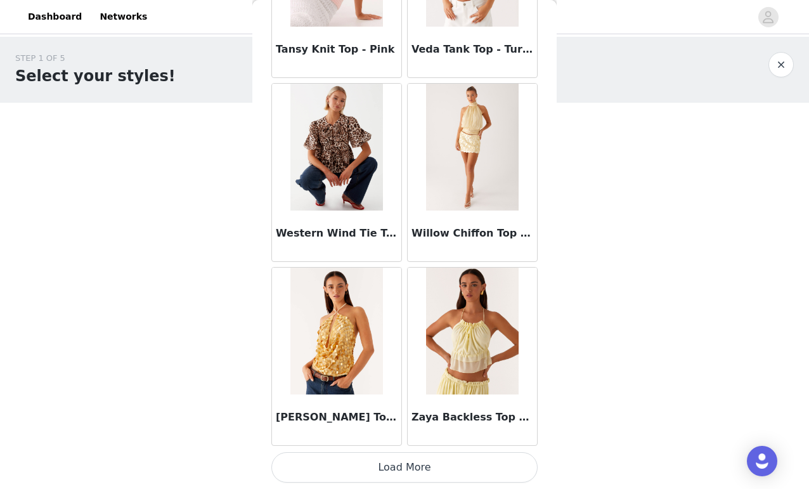
click at [494, 468] on button "Load More" at bounding box center [405, 467] width 266 height 30
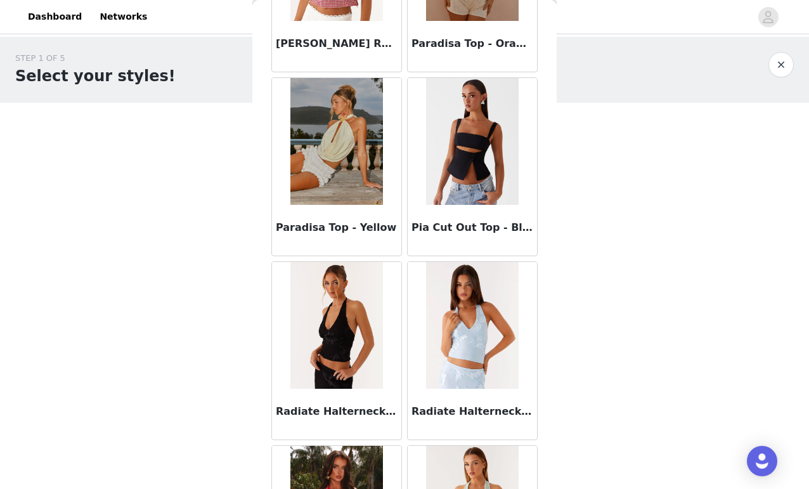
scroll to position [8264, 0]
click at [487, 136] on img at bounding box center [472, 142] width 92 height 127
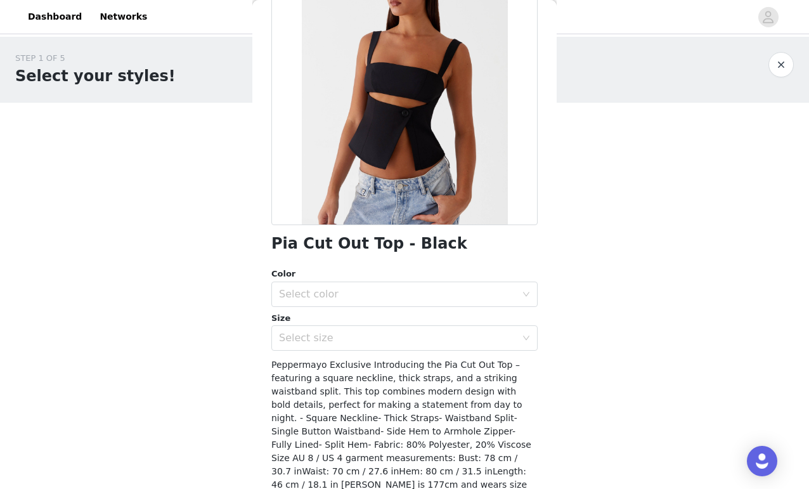
scroll to position [150, 0]
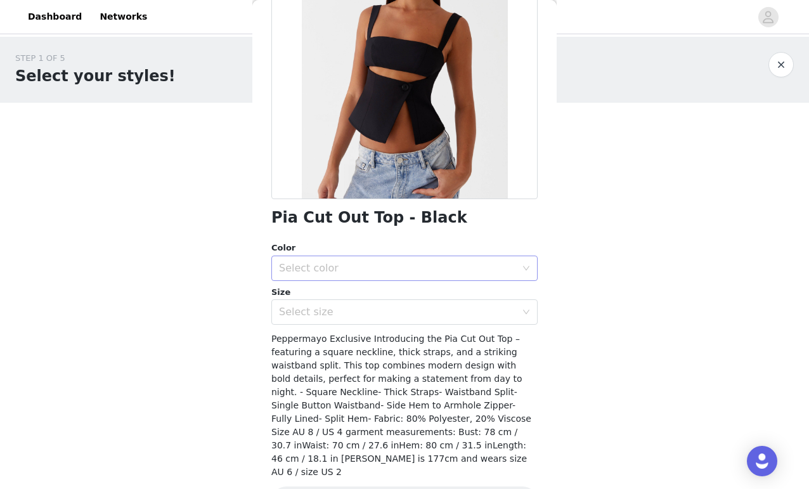
click at [447, 271] on div "Select color" at bounding box center [397, 268] width 237 height 13
click at [434, 293] on li "Black" at bounding box center [405, 295] width 266 height 20
click at [434, 313] on div "Select size" at bounding box center [397, 312] width 237 height 13
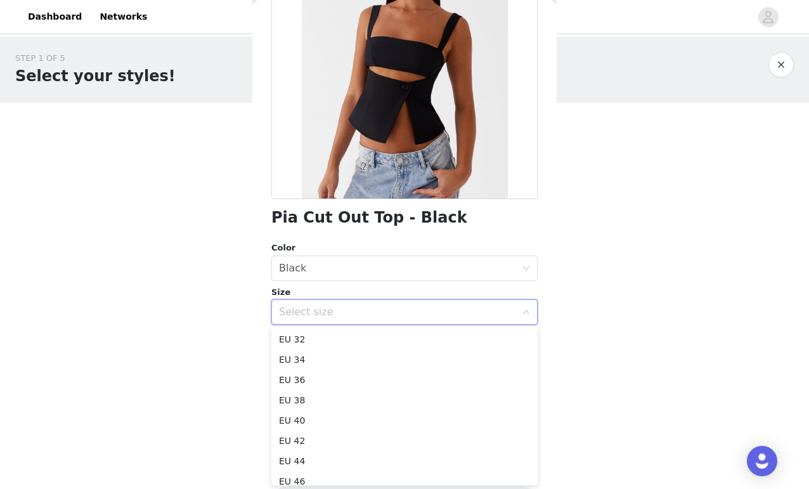
click at [561, 225] on div "STEP 1 OF 5 Select your styles! Please note that the sizes are in EU Sizes 0/3 …" at bounding box center [404, 137] width 809 height 201
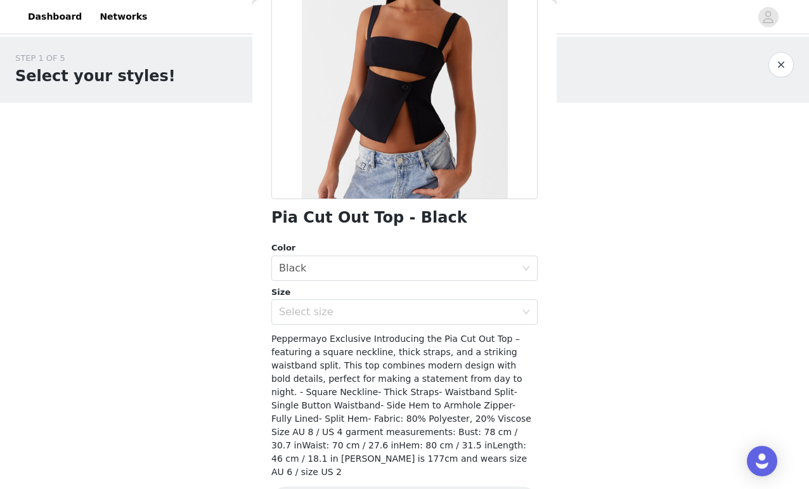
click at [774, 64] on button "button" at bounding box center [781, 64] width 25 height 25
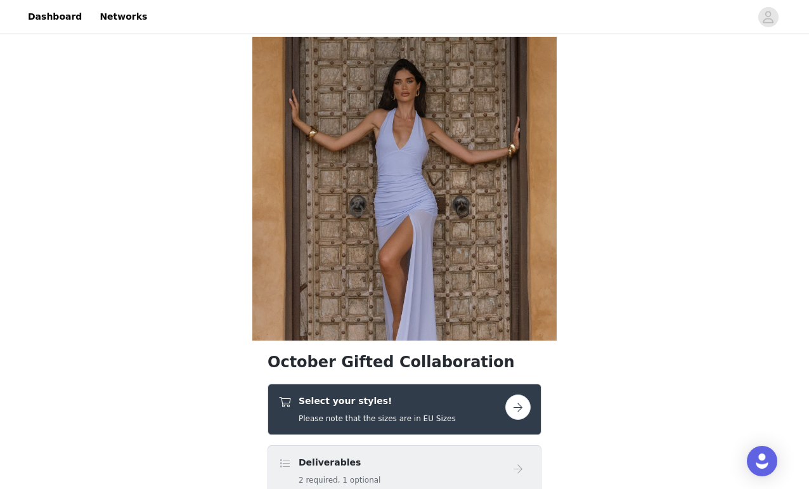
scroll to position [181, 0]
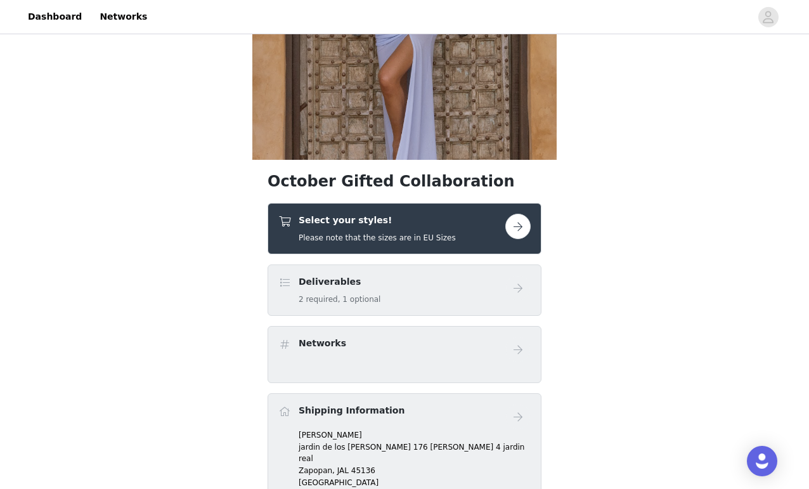
click at [516, 232] on button "button" at bounding box center [518, 226] width 25 height 25
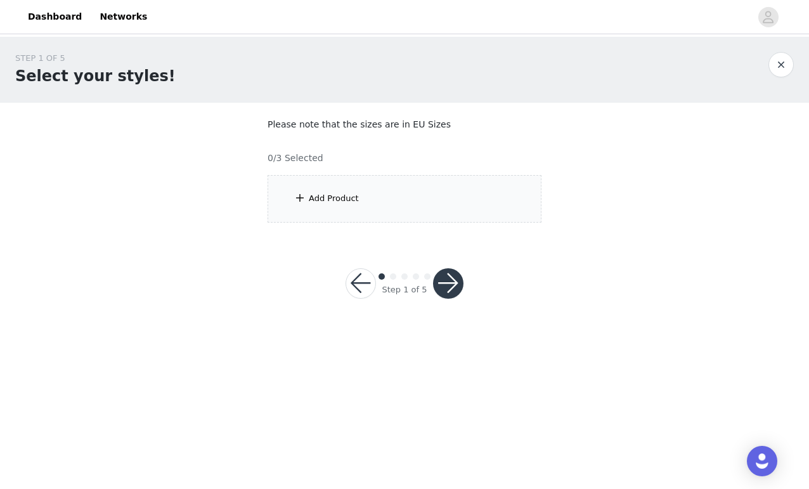
click at [475, 202] on div "Add Product" at bounding box center [405, 199] width 274 height 48
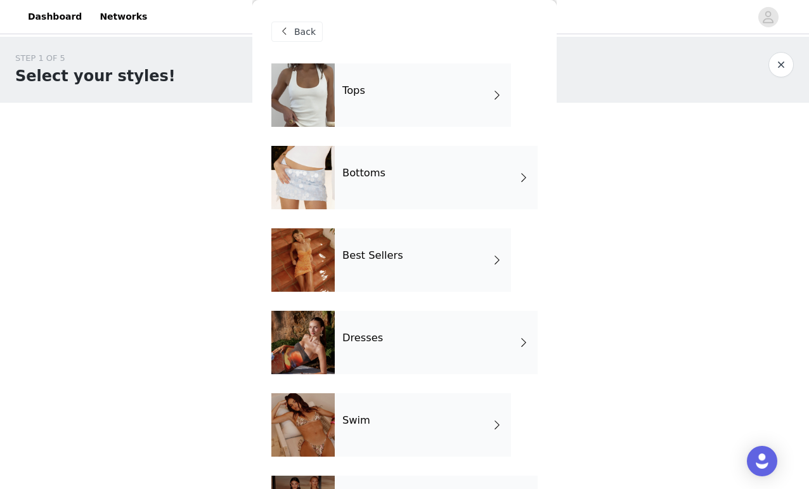
click at [384, 340] on div "Dresses" at bounding box center [436, 342] width 203 height 63
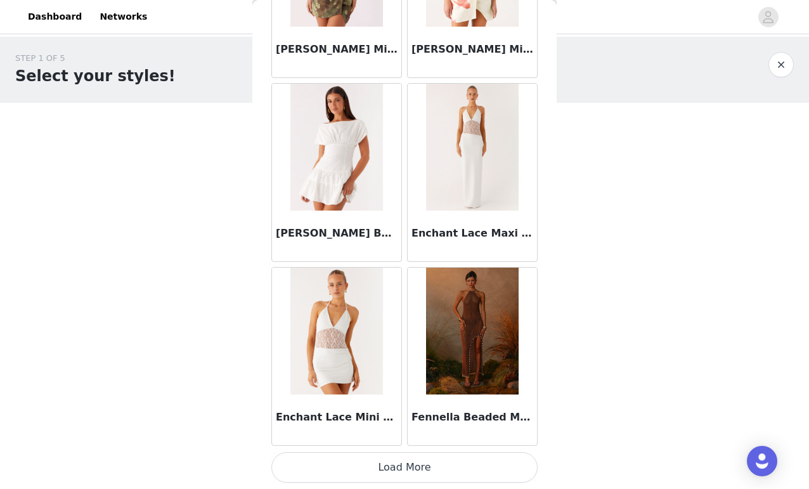
click at [428, 473] on button "Load More" at bounding box center [405, 467] width 266 height 30
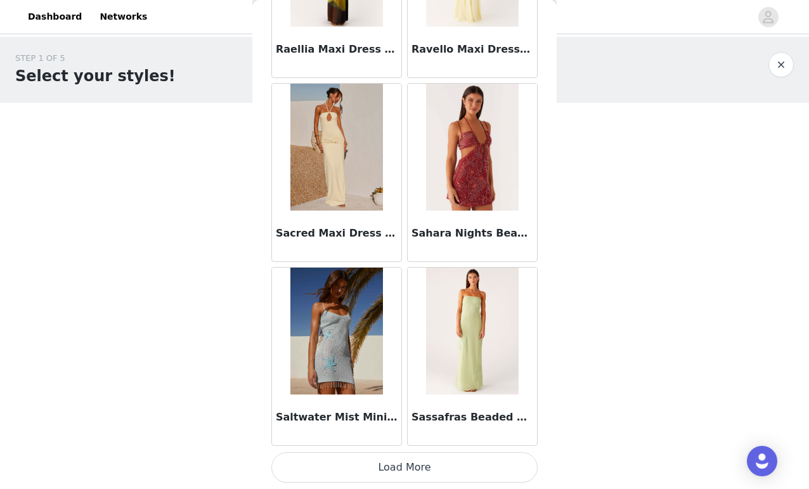
click at [445, 466] on button "Load More" at bounding box center [405, 467] width 266 height 30
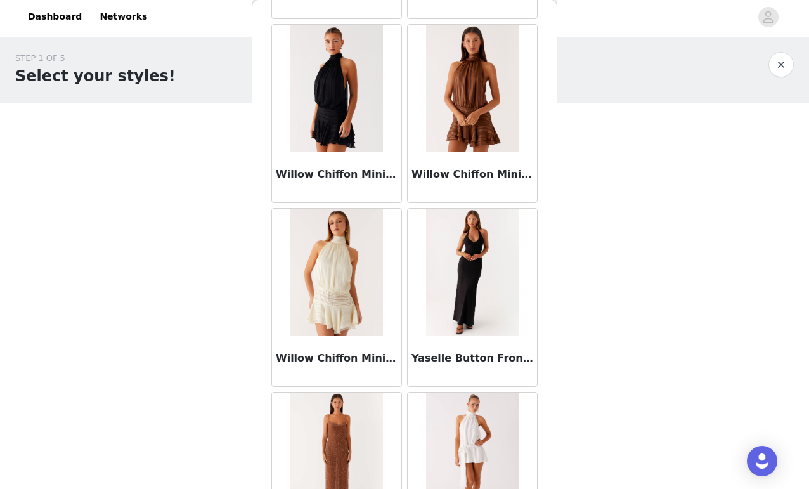
scroll to position [4484, 0]
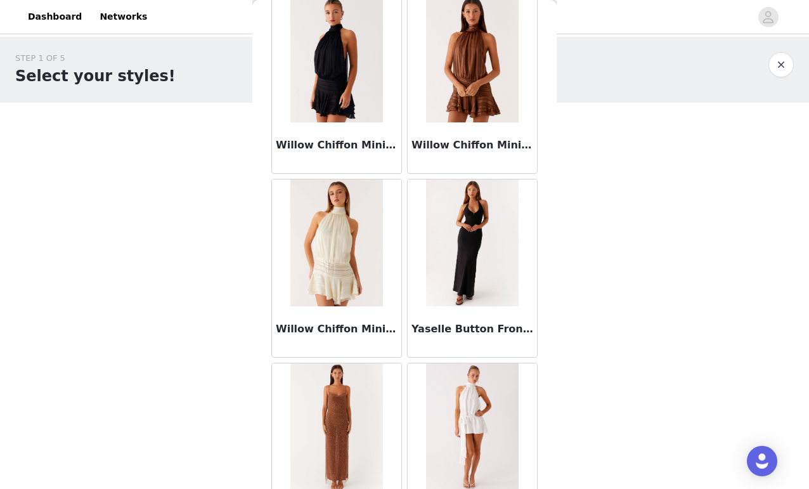
click at [351, 46] on img at bounding box center [337, 59] width 92 height 127
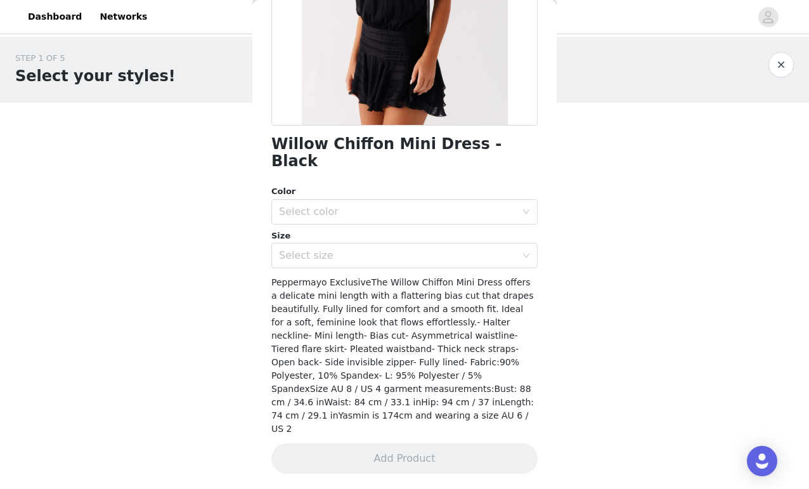
scroll to position [192, 0]
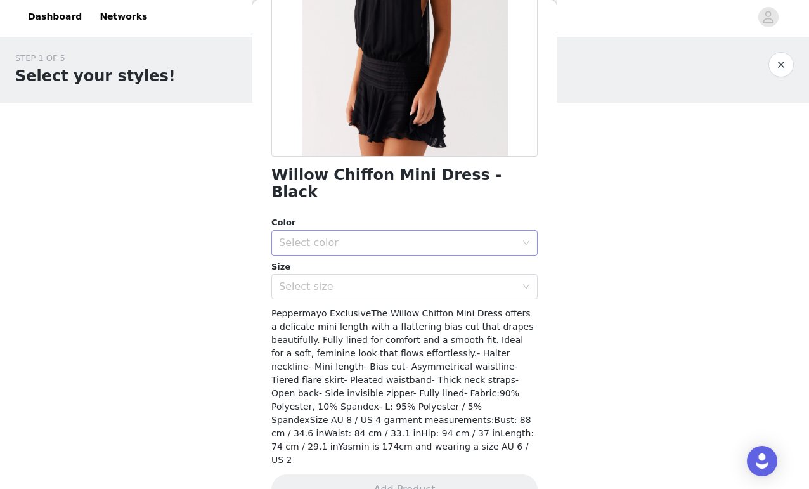
click at [364, 237] on div "Select color" at bounding box center [397, 243] width 237 height 13
click at [361, 249] on li "Black" at bounding box center [405, 253] width 266 height 20
click at [363, 280] on div "Select size" at bounding box center [397, 286] width 237 height 13
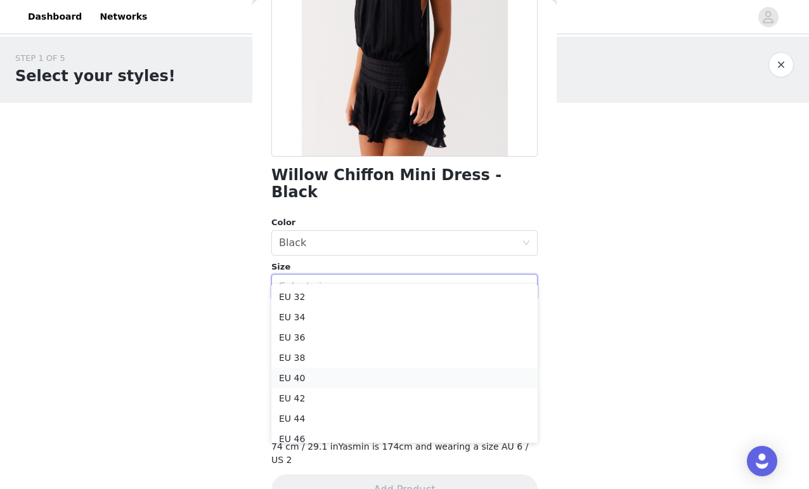
click at [348, 379] on li "EU 40" at bounding box center [405, 378] width 266 height 20
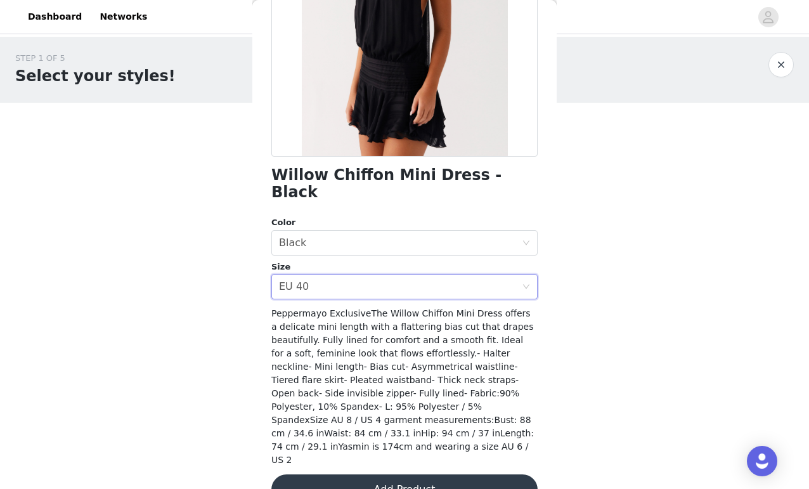
click at [374, 475] on button "Add Product" at bounding box center [405, 490] width 266 height 30
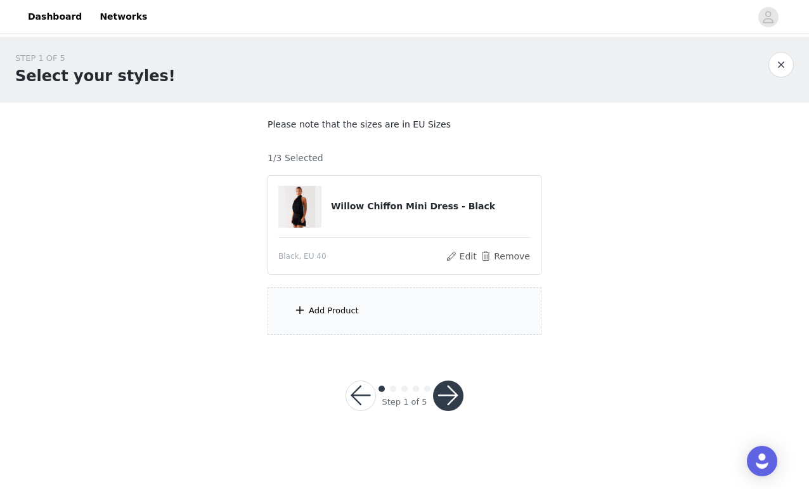
click at [446, 319] on div "Add Product" at bounding box center [405, 311] width 274 height 48
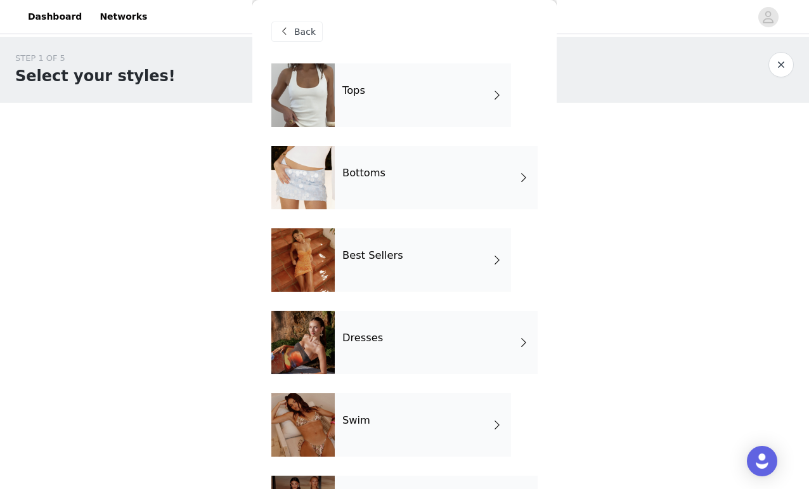
click at [447, 107] on div "Tops" at bounding box center [423, 94] width 176 height 63
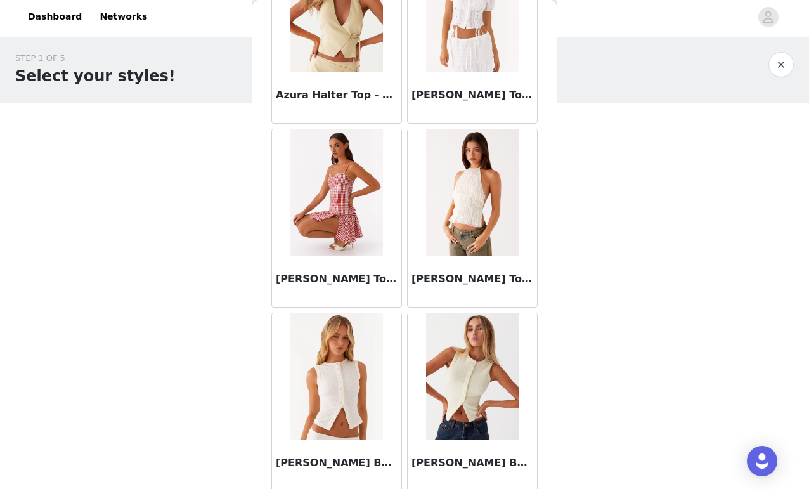
scroll to position [875, 0]
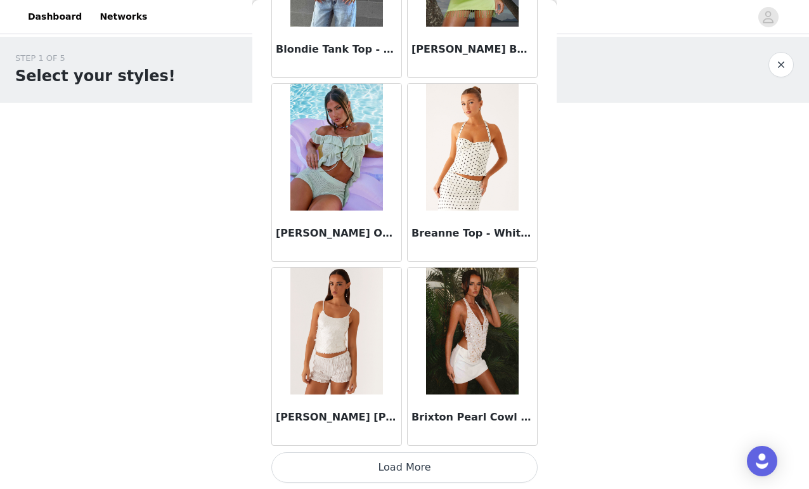
click at [448, 466] on button "Load More" at bounding box center [405, 467] width 266 height 30
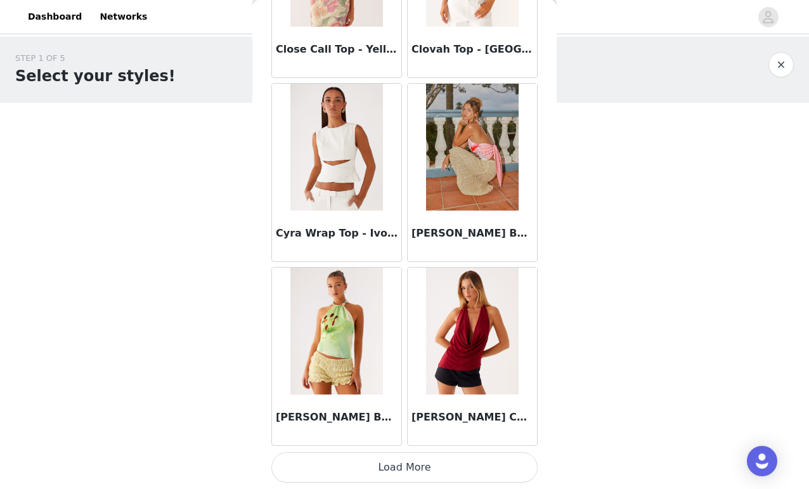
scroll to position [0, 0]
click at [469, 471] on button "Load More" at bounding box center [405, 467] width 266 height 30
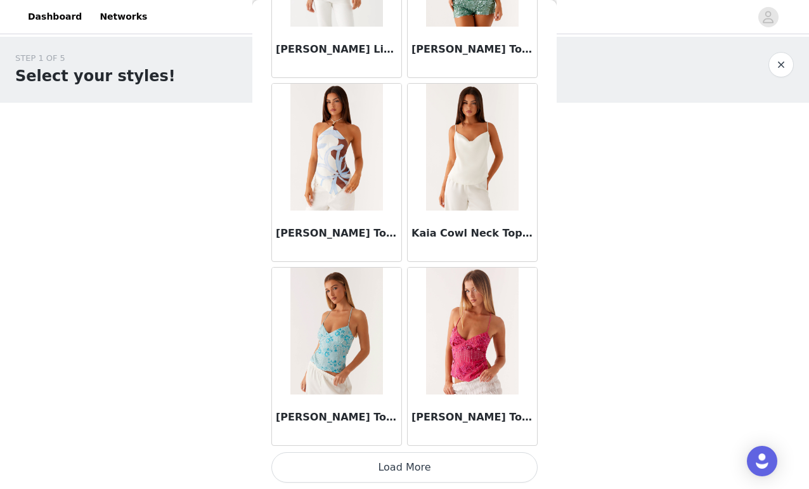
click at [466, 476] on button "Load More" at bounding box center [405, 467] width 266 height 30
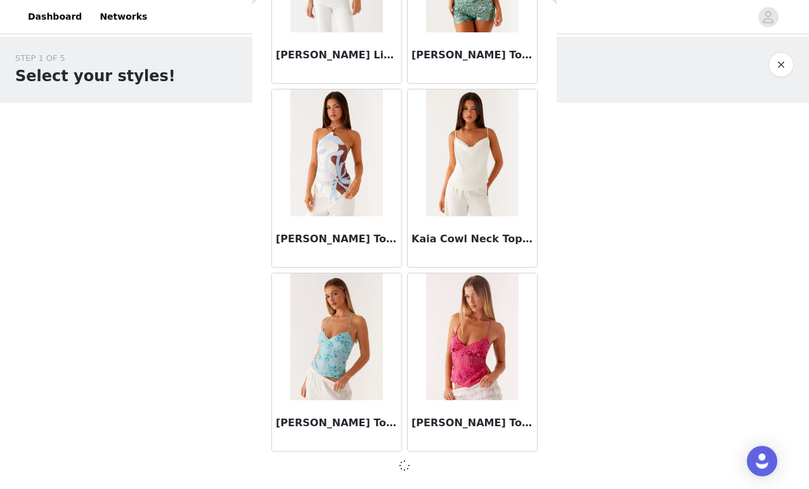
scroll to position [5126, 0]
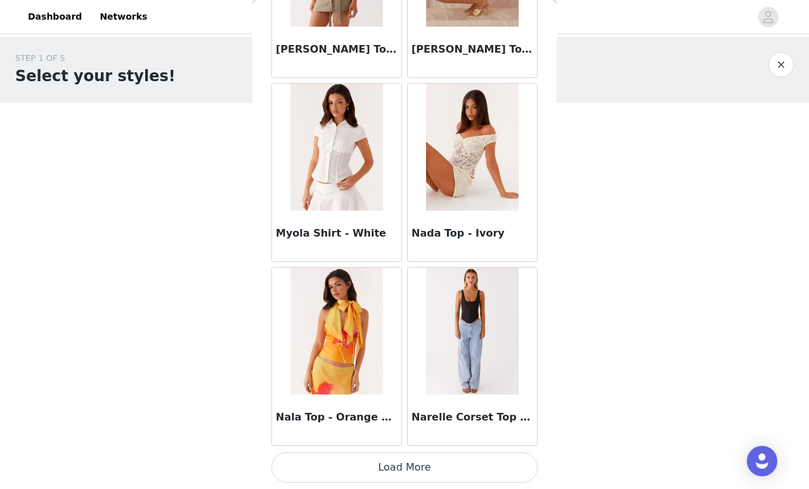
click at [469, 465] on button "Load More" at bounding box center [405, 467] width 266 height 30
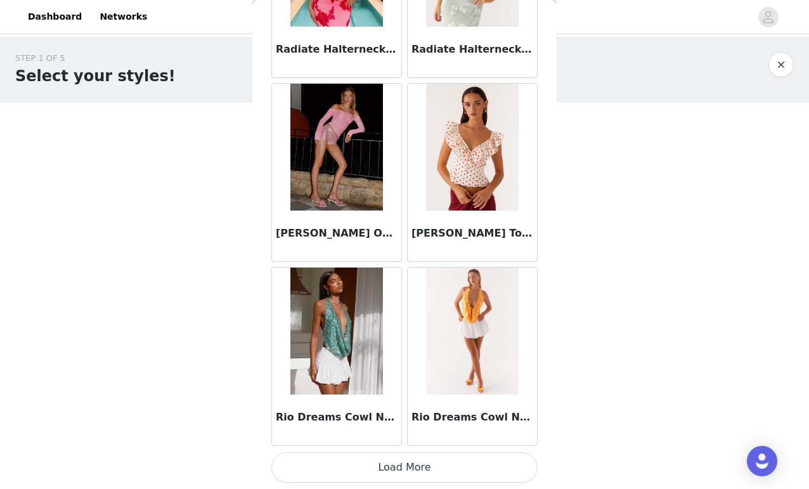
scroll to position [0, 0]
click at [483, 469] on button "Load More" at bounding box center [405, 467] width 266 height 30
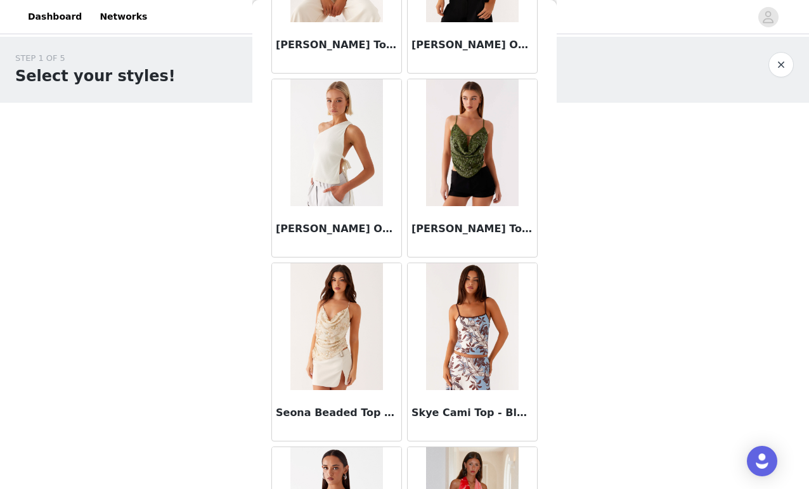
scroll to position [9710, 0]
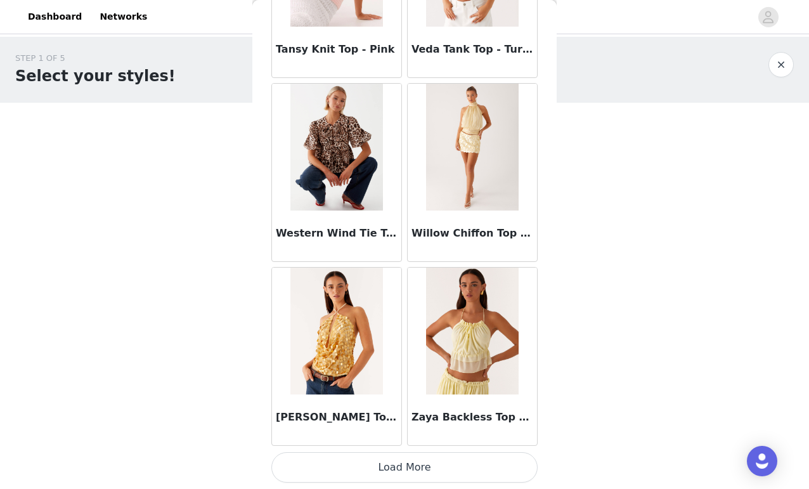
click at [483, 457] on button "Load More" at bounding box center [405, 467] width 266 height 30
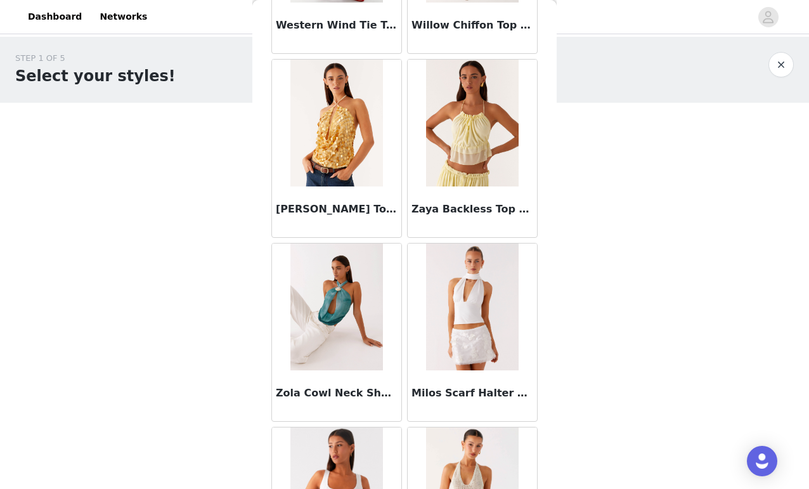
scroll to position [10857, 0]
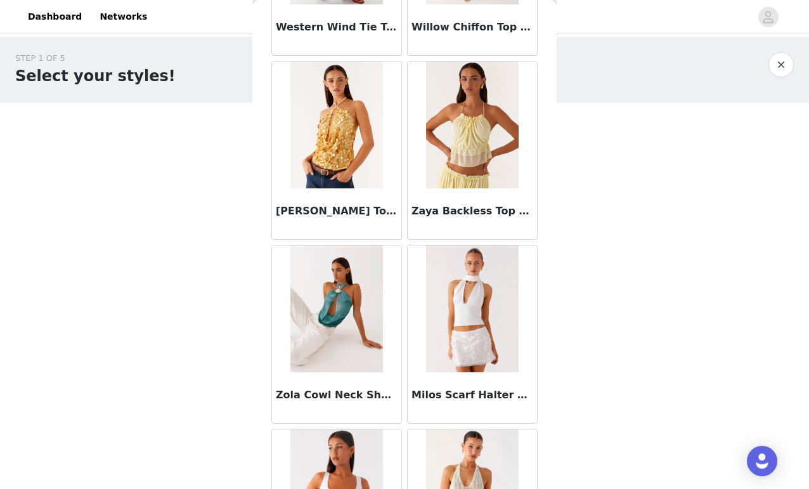
click at [469, 287] on img at bounding box center [472, 309] width 92 height 127
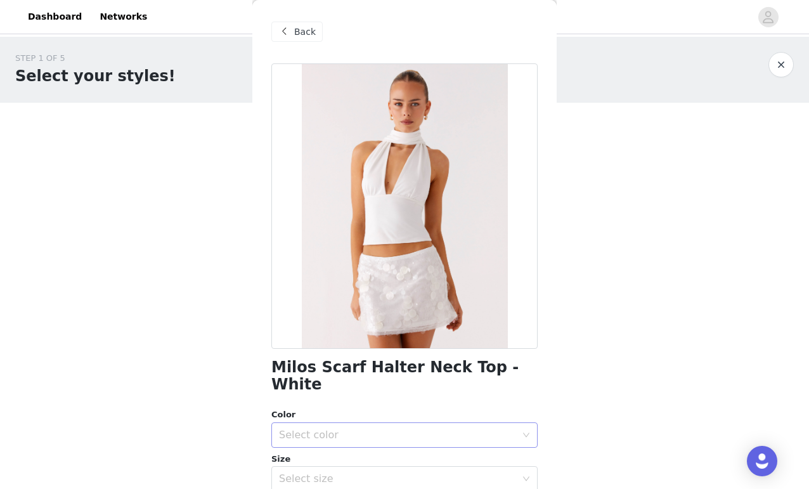
click at [401, 429] on div "Select color" at bounding box center [397, 435] width 237 height 13
click at [361, 442] on li "White" at bounding box center [405, 445] width 266 height 20
click at [361, 473] on div "Select size" at bounding box center [397, 479] width 237 height 13
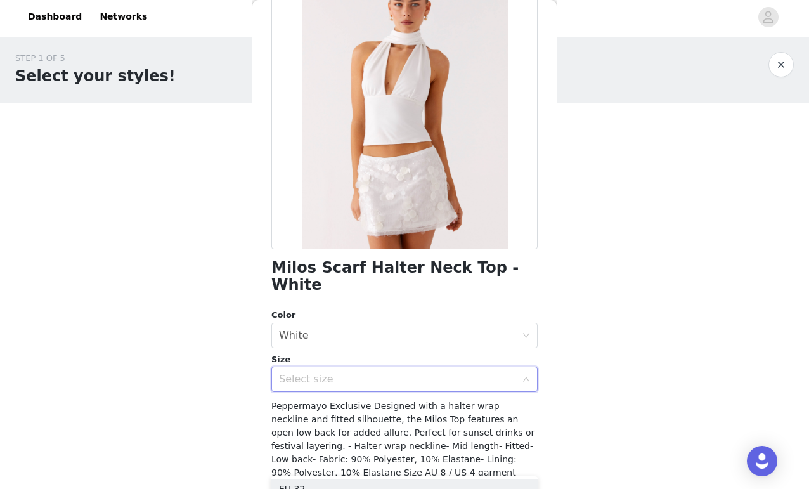
scroll to position [100, 0]
click at [343, 370] on div "Select size" at bounding box center [400, 379] width 243 height 24
click at [336, 372] on div "Select size" at bounding box center [397, 378] width 237 height 13
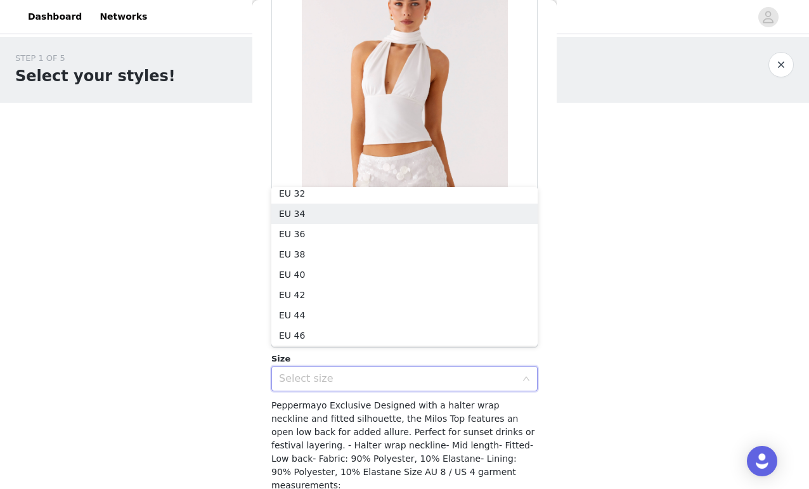
scroll to position [3, 0]
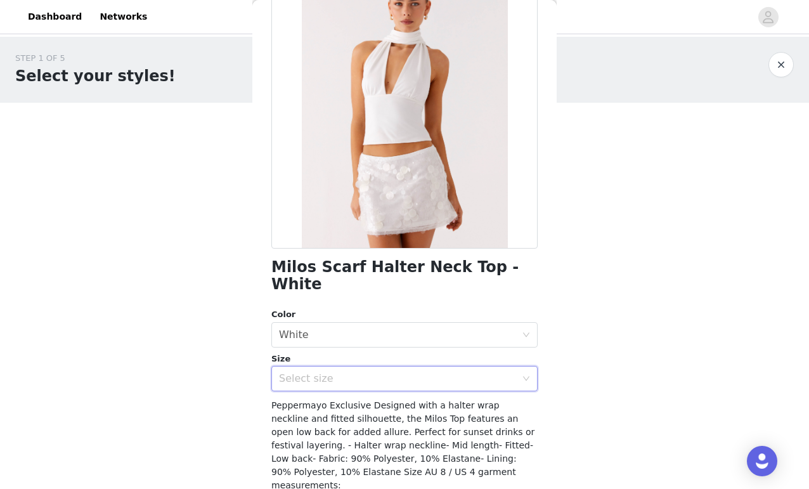
click at [409, 372] on div "Select size" at bounding box center [397, 378] width 237 height 13
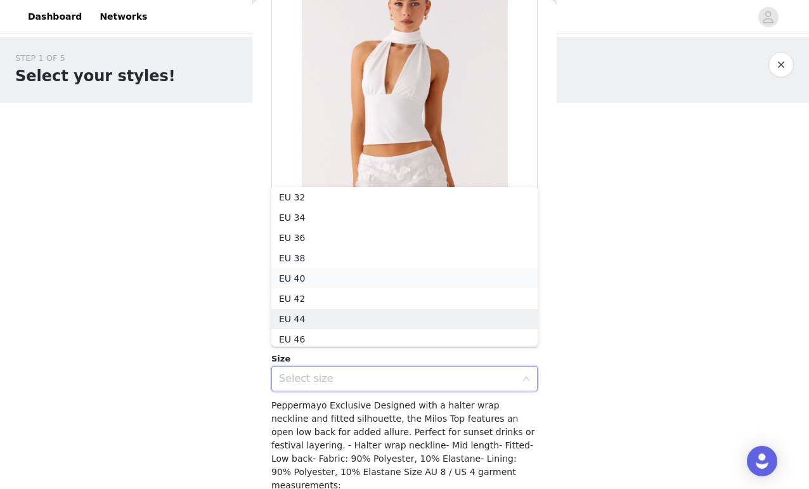
scroll to position [6, 0]
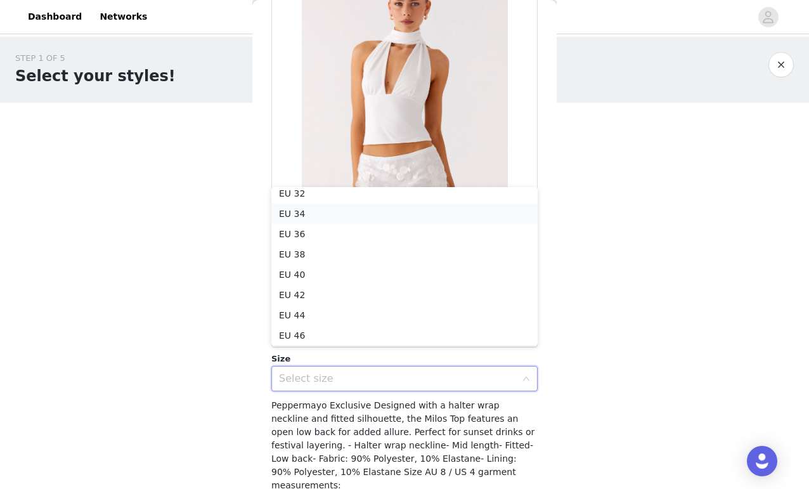
click at [322, 213] on li "EU 34" at bounding box center [405, 214] width 266 height 20
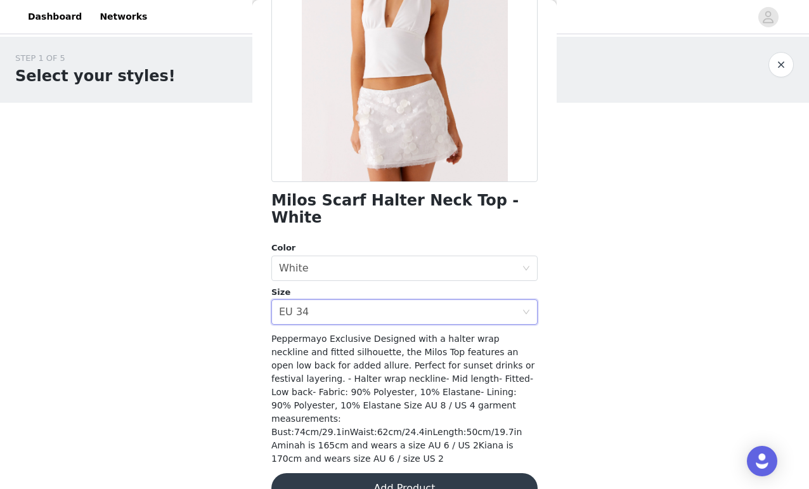
scroll to position [166, 0]
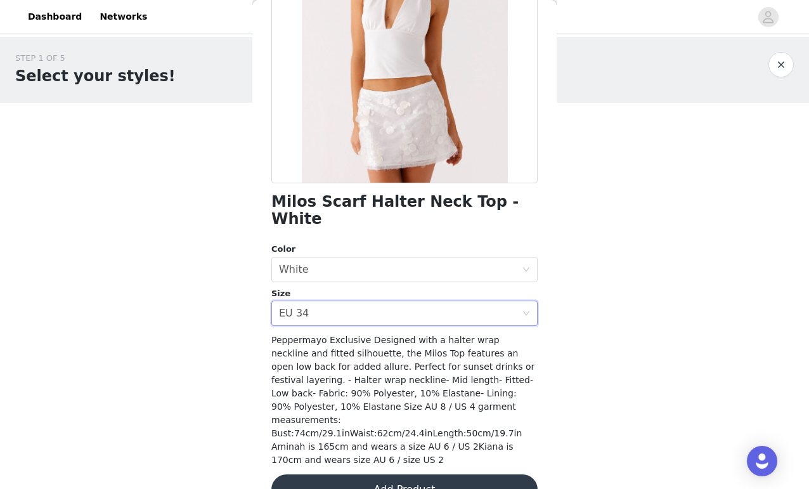
click at [480, 475] on button "Add Product" at bounding box center [405, 490] width 266 height 30
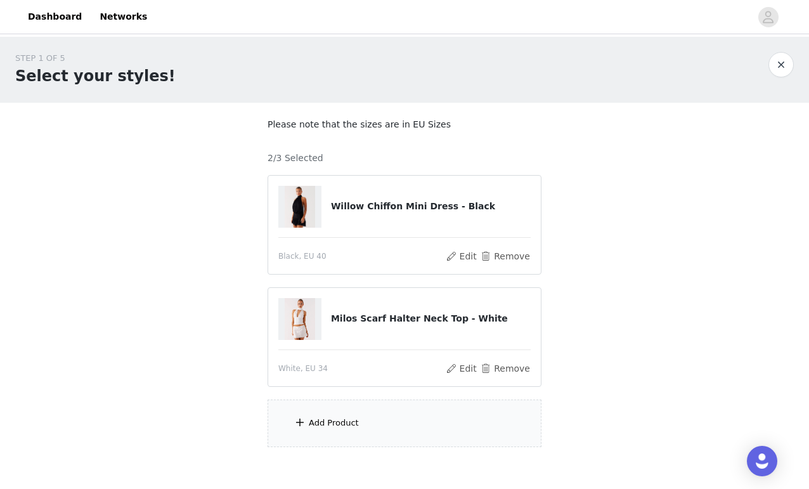
click at [378, 423] on div "Add Product" at bounding box center [405, 424] width 274 height 48
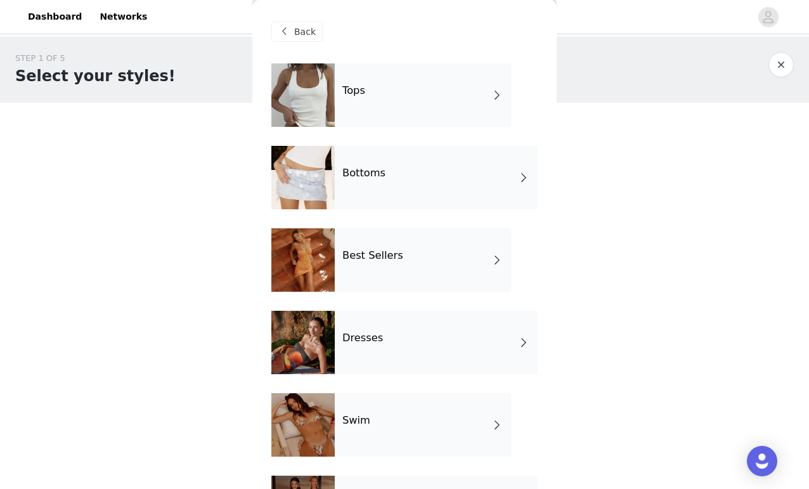
click at [382, 180] on div "Bottoms" at bounding box center [436, 177] width 203 height 63
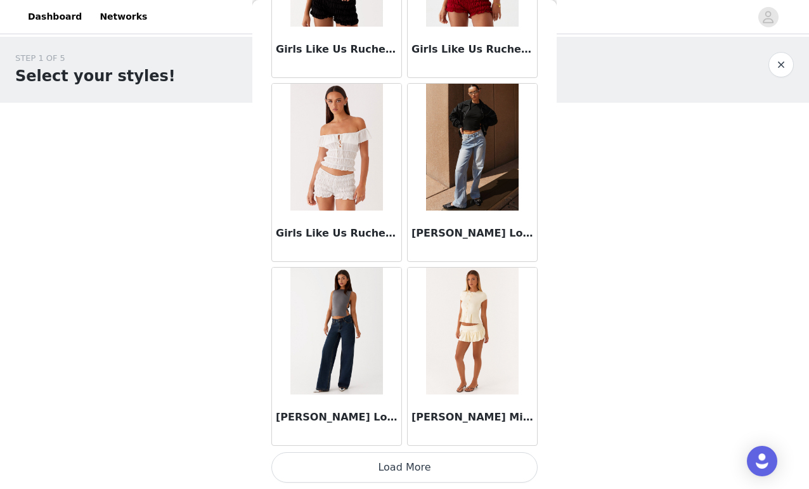
scroll to position [1452, 0]
click at [400, 464] on button "Load More" at bounding box center [405, 467] width 266 height 30
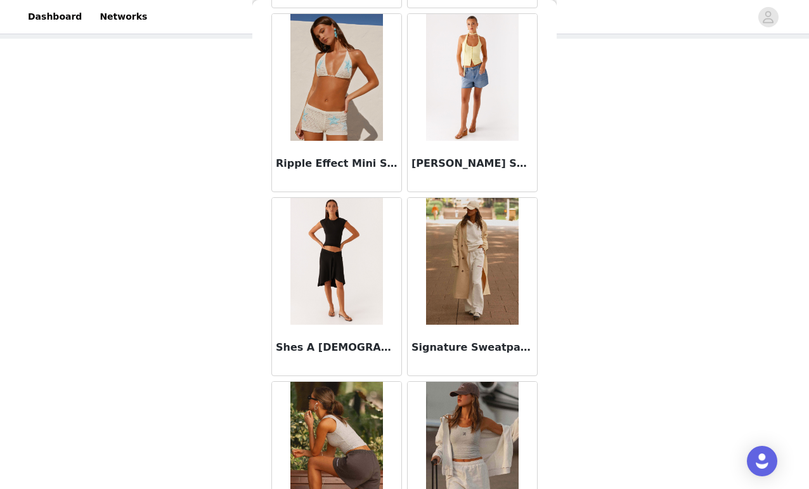
scroll to position [3178, 0]
click at [354, 269] on img at bounding box center [337, 260] width 92 height 127
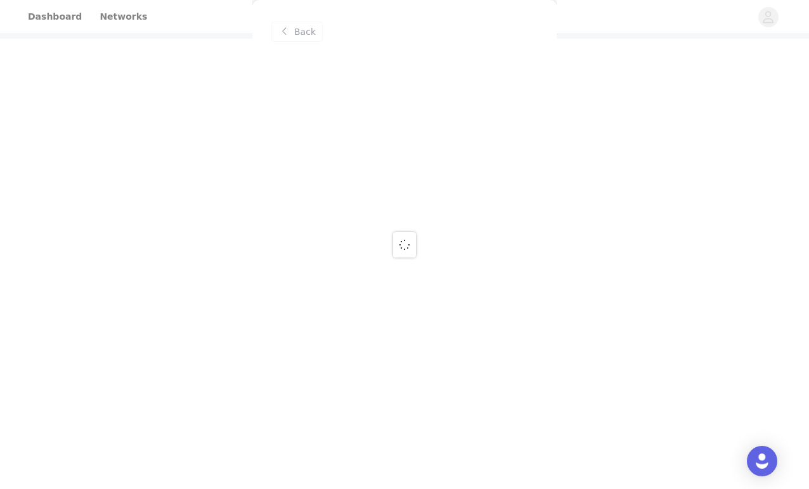
scroll to position [0, 0]
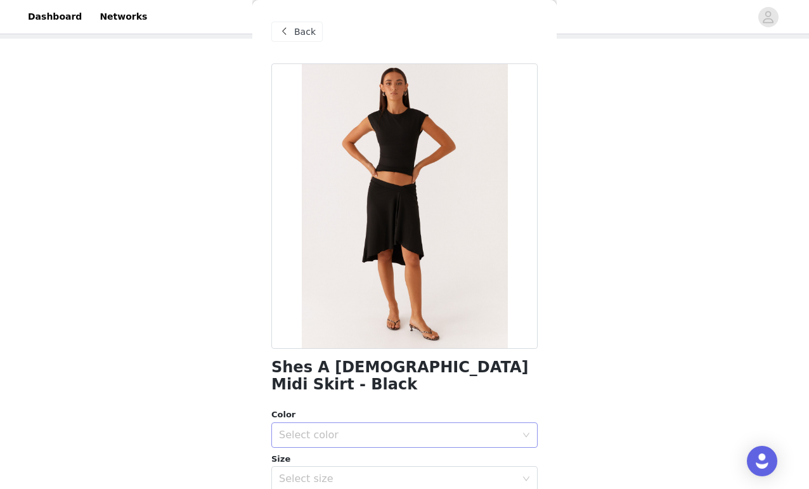
click at [464, 429] on div "Select color" at bounding box center [397, 435] width 237 height 13
click at [362, 440] on li "Black" at bounding box center [405, 445] width 266 height 20
click at [359, 473] on div "Select size" at bounding box center [397, 479] width 237 height 13
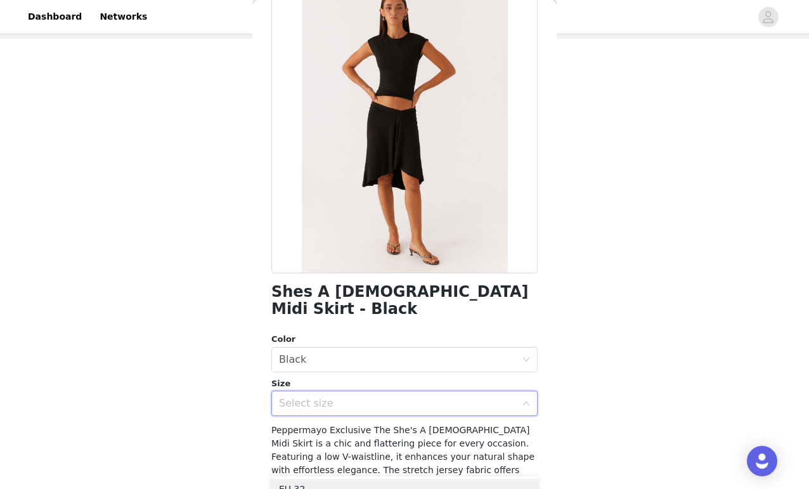
scroll to position [82, 0]
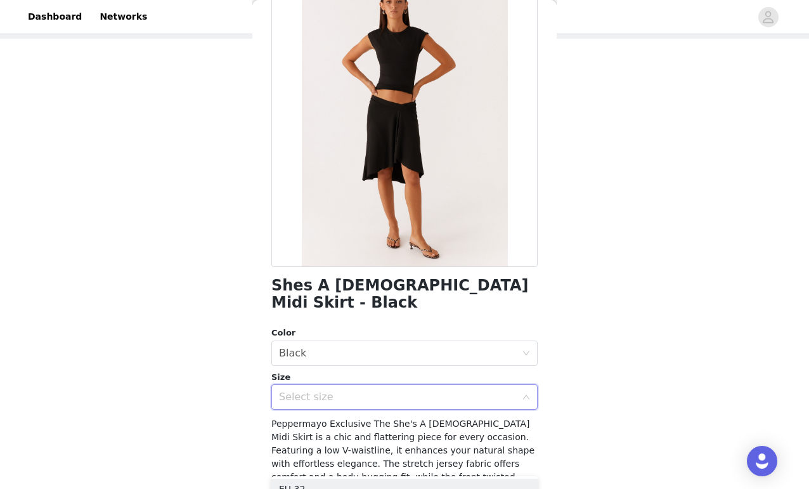
click at [327, 391] on div "Select size" at bounding box center [397, 397] width 237 height 13
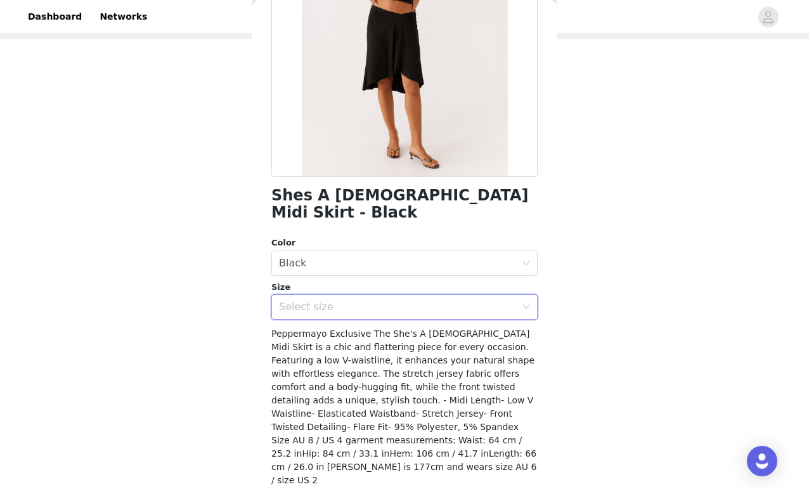
click at [320, 301] on div "Select size" at bounding box center [397, 307] width 237 height 13
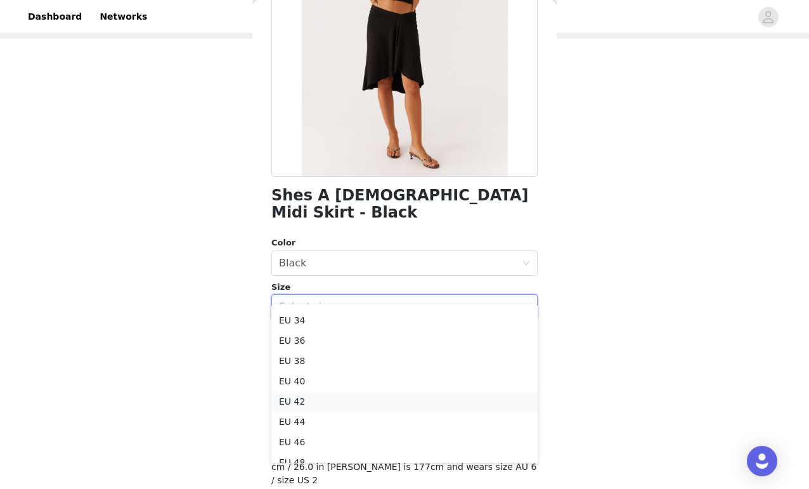
scroll to position [18, 0]
click at [310, 419] on li "EU 44" at bounding box center [405, 421] width 266 height 20
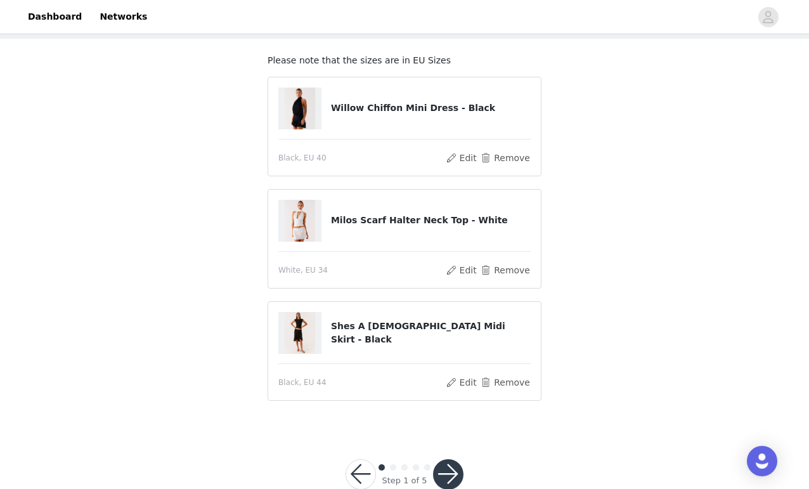
click at [448, 470] on button "button" at bounding box center [448, 474] width 30 height 30
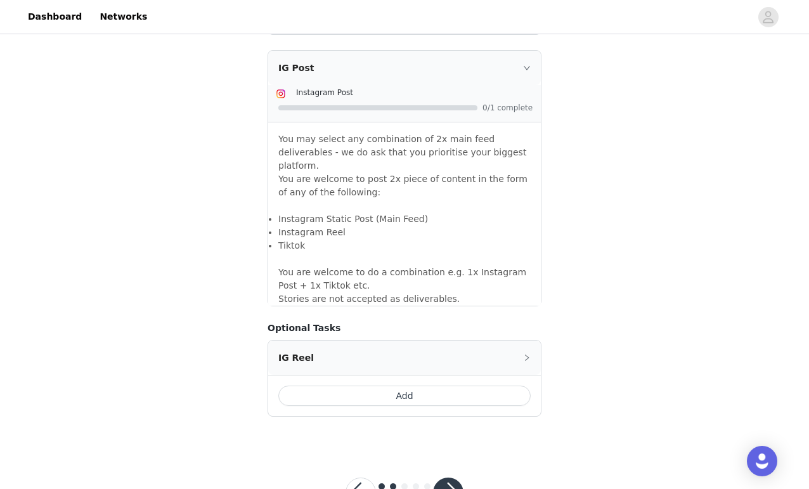
scroll to position [1084, 0]
click at [450, 478] on button "button" at bounding box center [448, 493] width 30 height 30
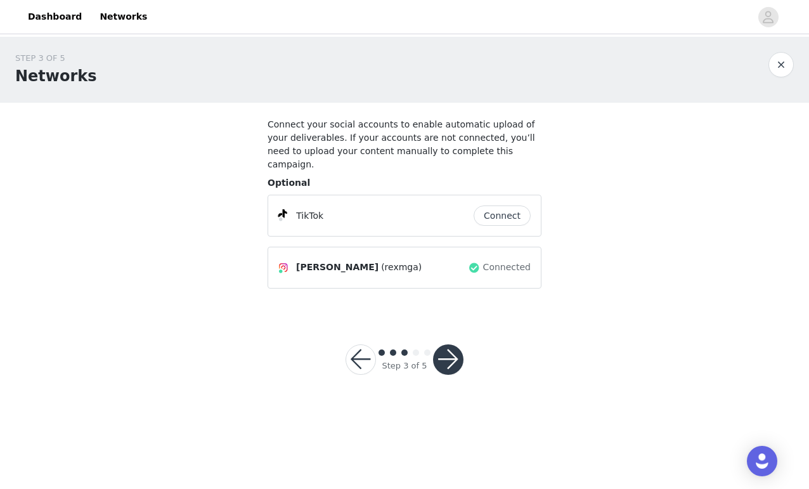
click at [453, 347] on button "button" at bounding box center [448, 359] width 30 height 30
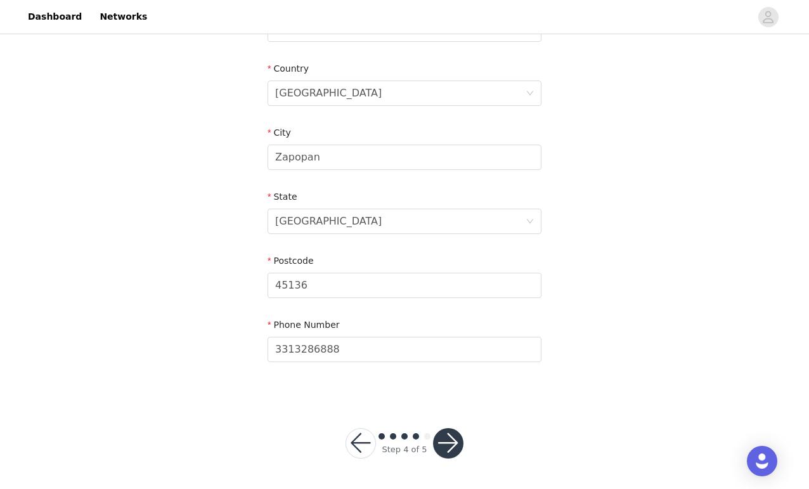
scroll to position [402, 0]
click at [445, 445] on button "button" at bounding box center [448, 444] width 30 height 30
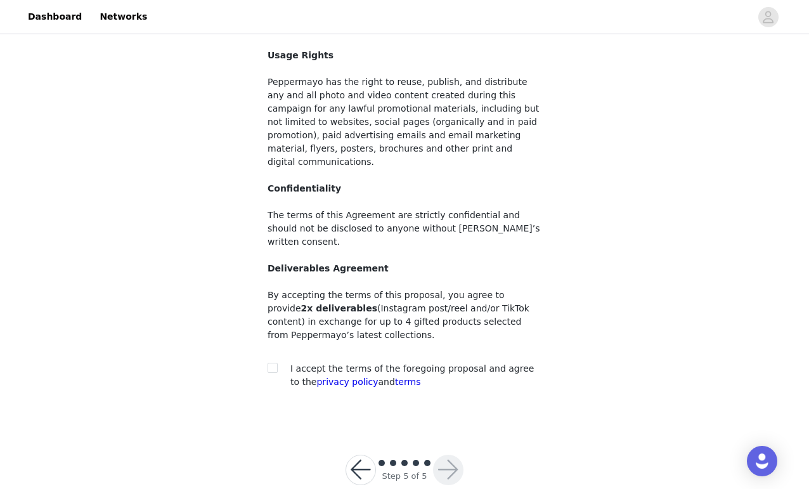
scroll to position [97, 0]
click at [277, 364] on span at bounding box center [273, 369] width 10 height 10
click at [277, 364] on input "checkbox" at bounding box center [272, 368] width 9 height 9
checkbox input "true"
click at [438, 455] on button "button" at bounding box center [448, 470] width 30 height 30
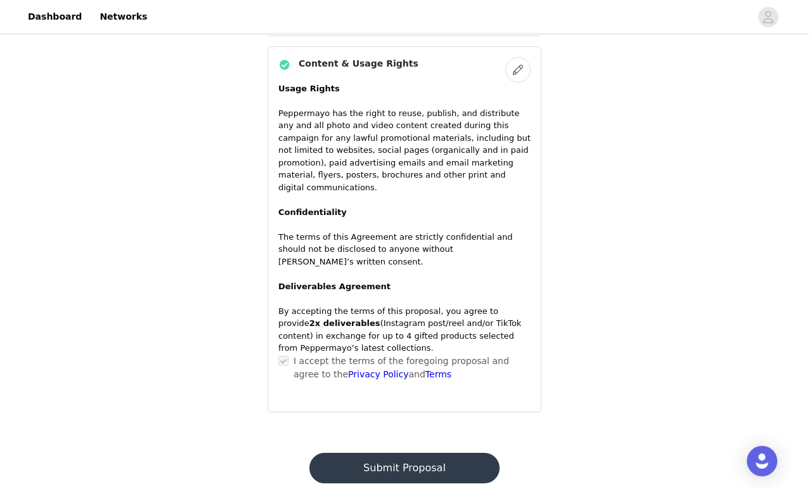
click at [428, 453] on button "Submit Proposal" at bounding box center [405, 468] width 190 height 30
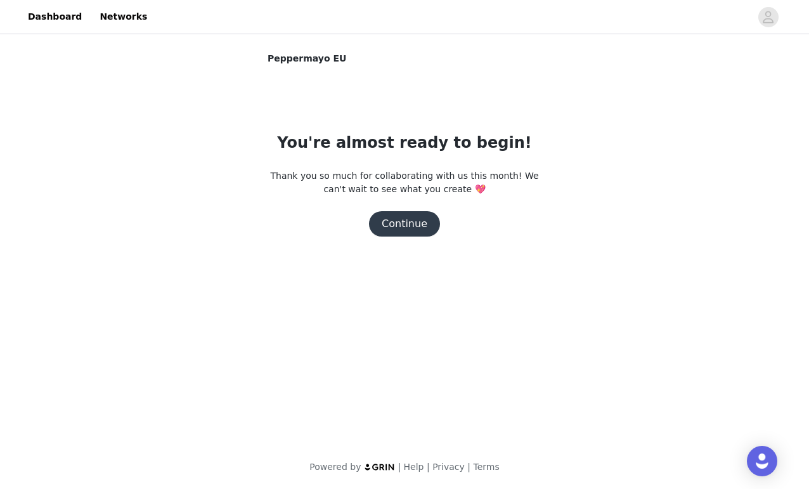
click at [419, 224] on button "Continue" at bounding box center [404, 223] width 71 height 25
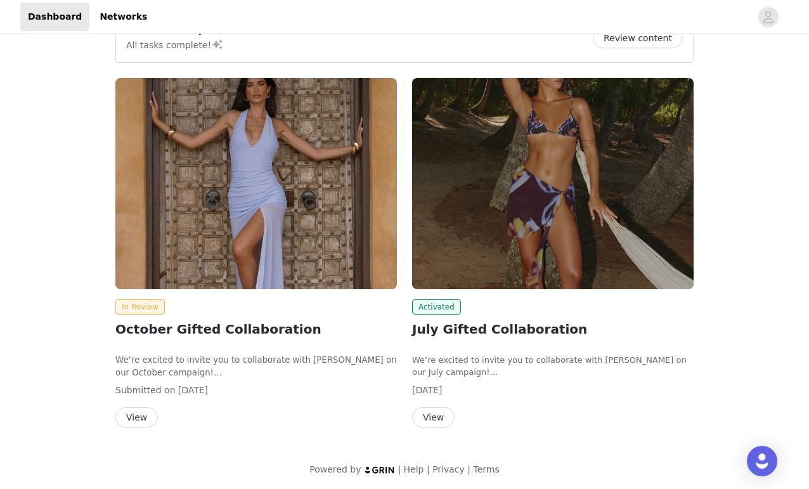
scroll to position [81, 0]
